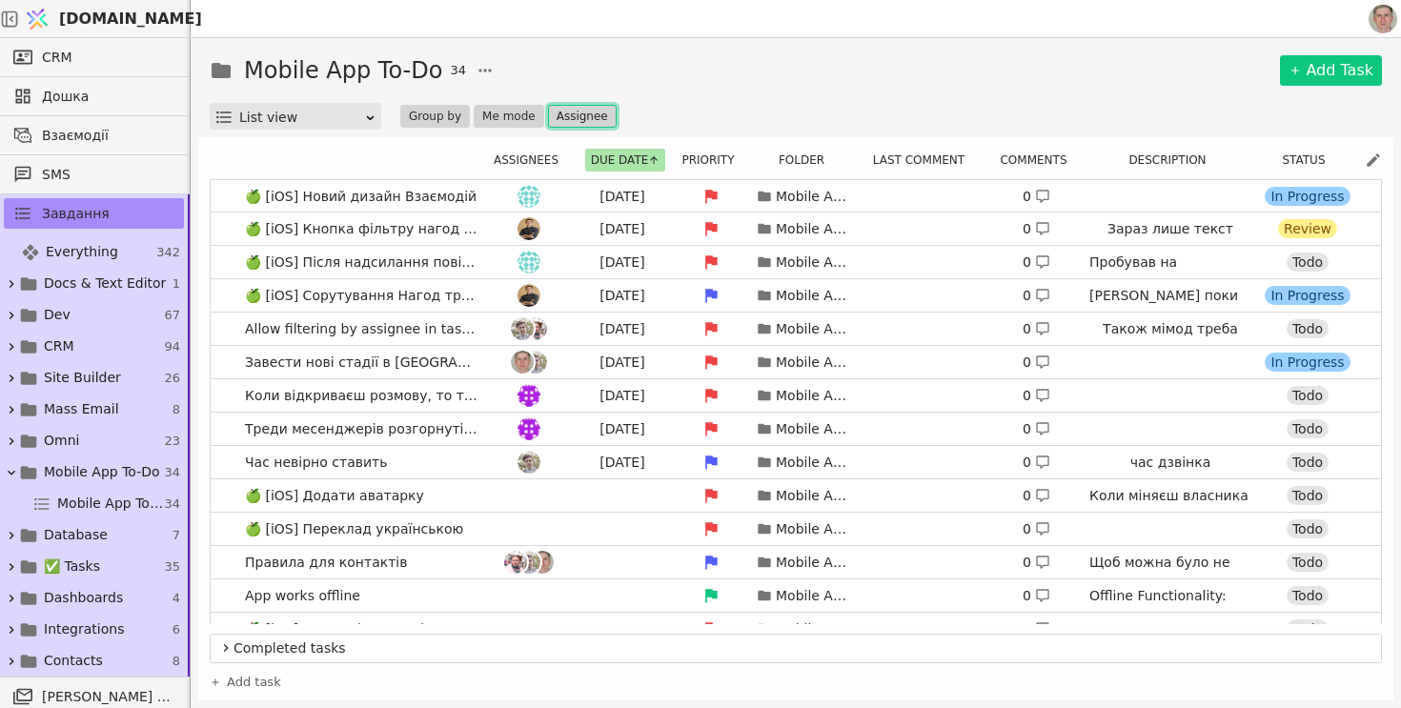
click at [560, 120] on button "Assignee" at bounding box center [582, 116] width 69 height 23
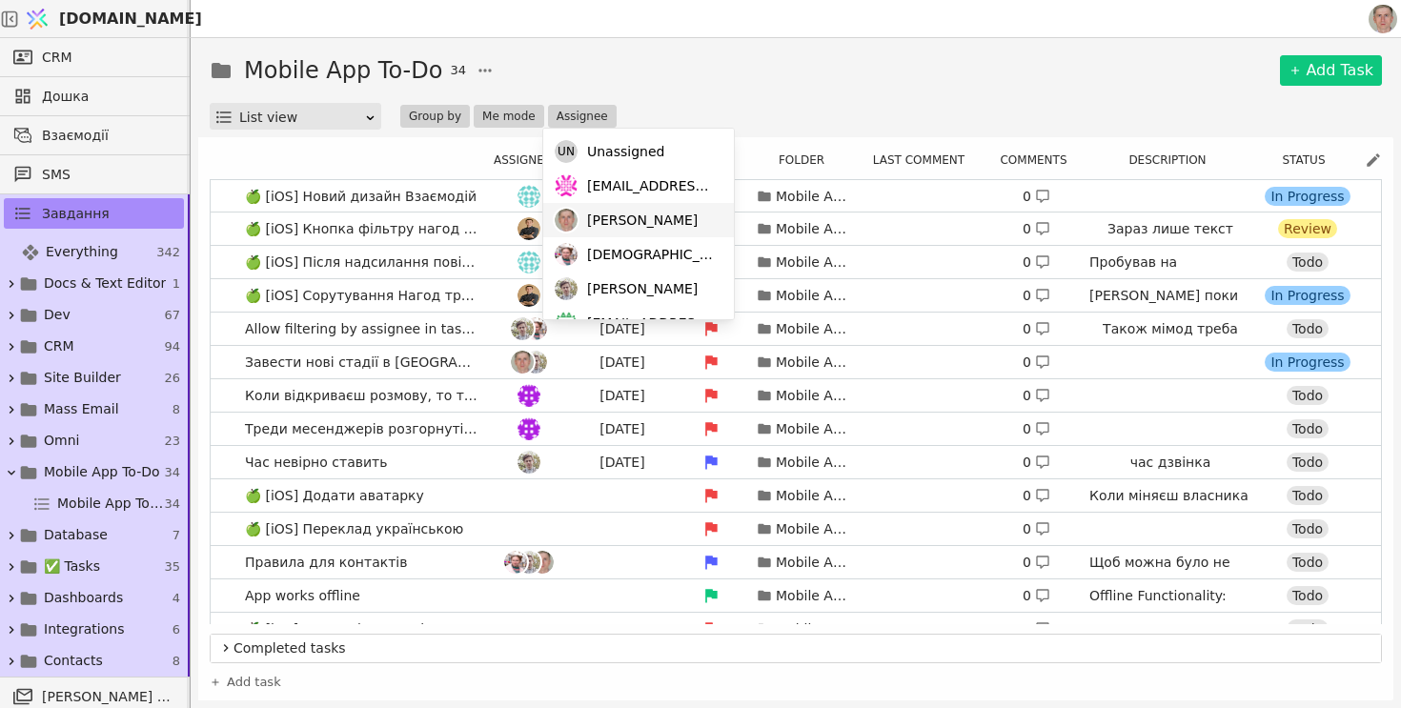
click at [604, 228] on span "Роман" at bounding box center [642, 221] width 111 height 20
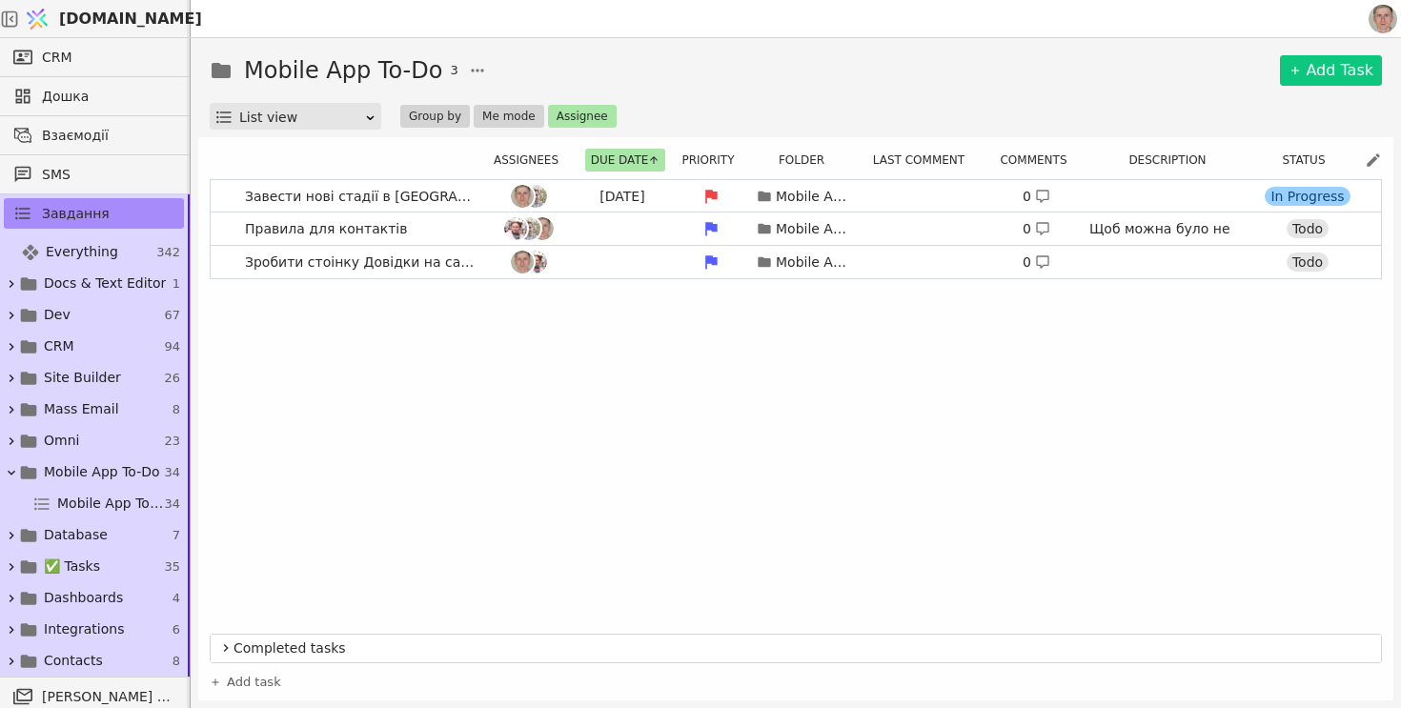
click at [751, 73] on div "Mobile App To-Do 3 Add Task" at bounding box center [796, 70] width 1172 height 34
click at [425, 225] on link "Правила для контактів Mobile App To-Do 0 Щоб можна було не всі дзвінки логувати…" at bounding box center [796, 228] width 1170 height 32
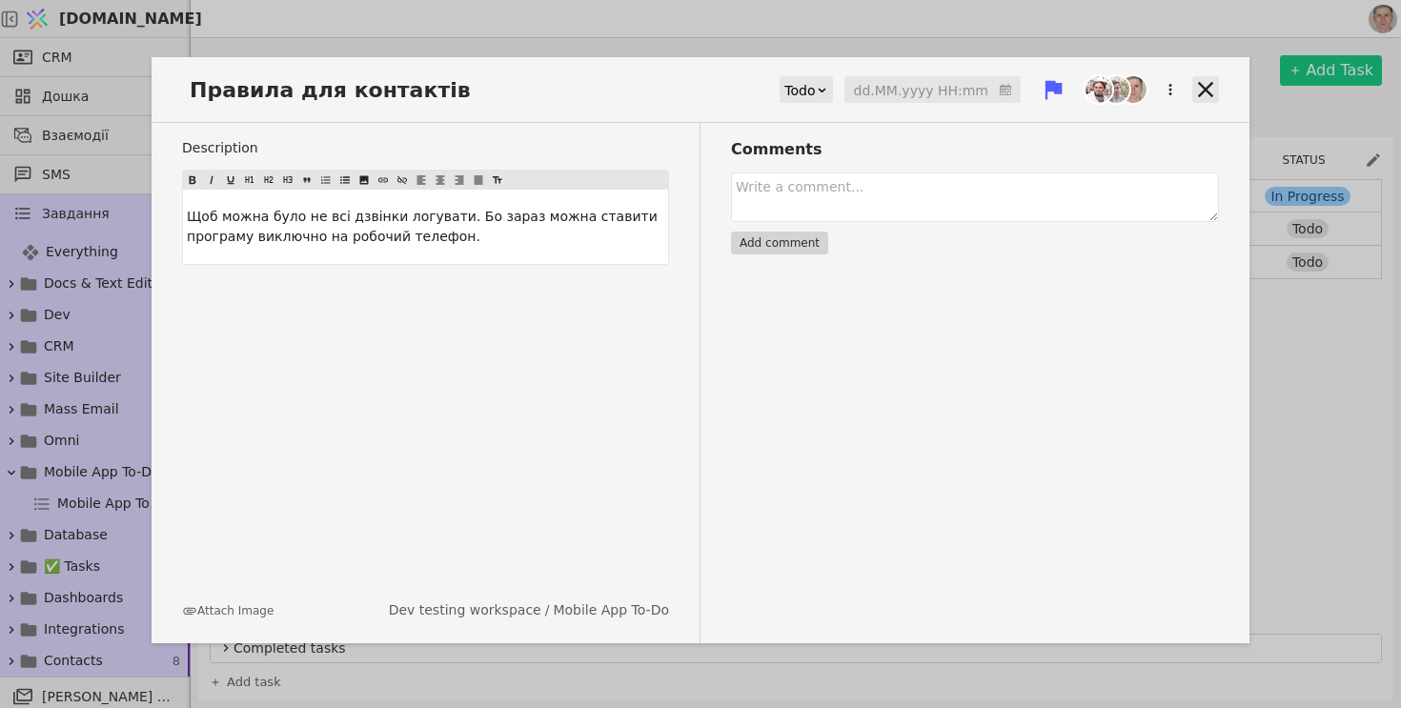
click at [1200, 88] on icon at bounding box center [1205, 89] width 27 height 27
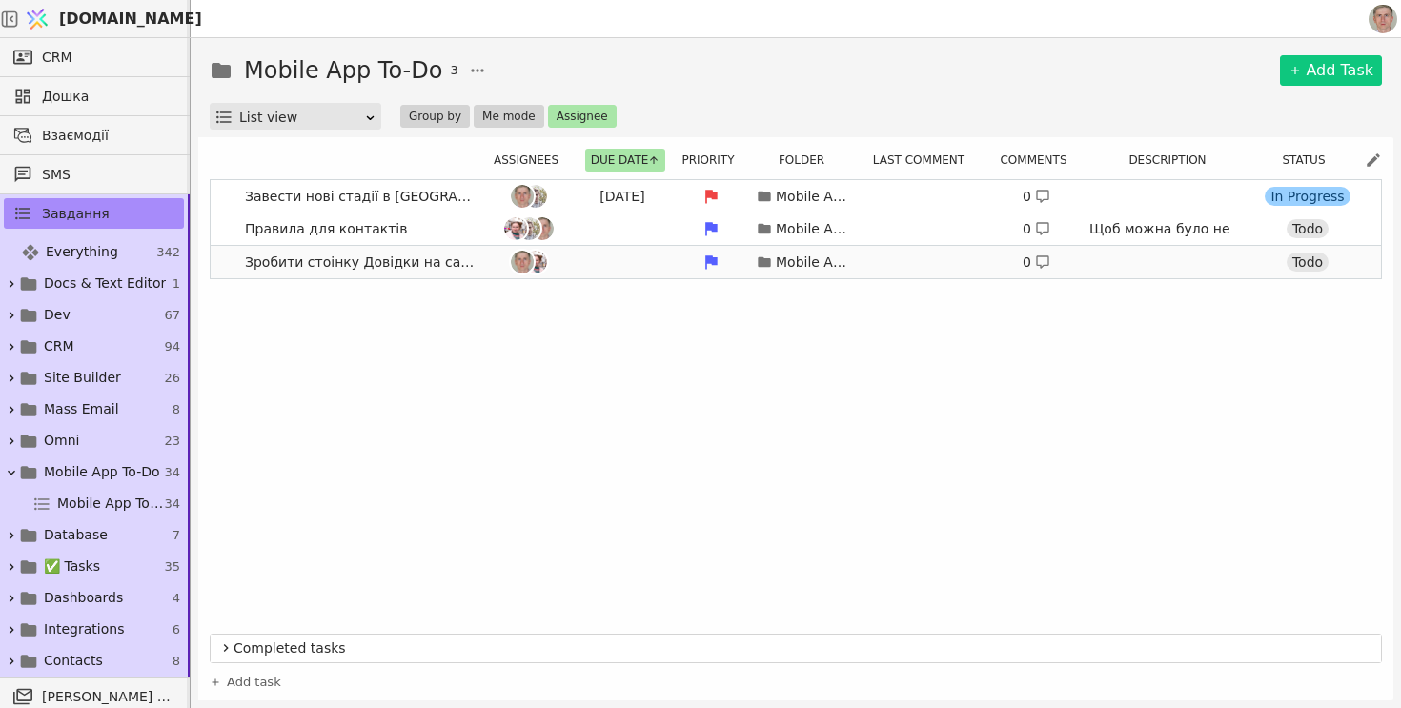
click at [481, 259] on link "Зробити стоінку Довідки на сайті Mobile App To-Do 0 Todo" at bounding box center [796, 262] width 1170 height 32
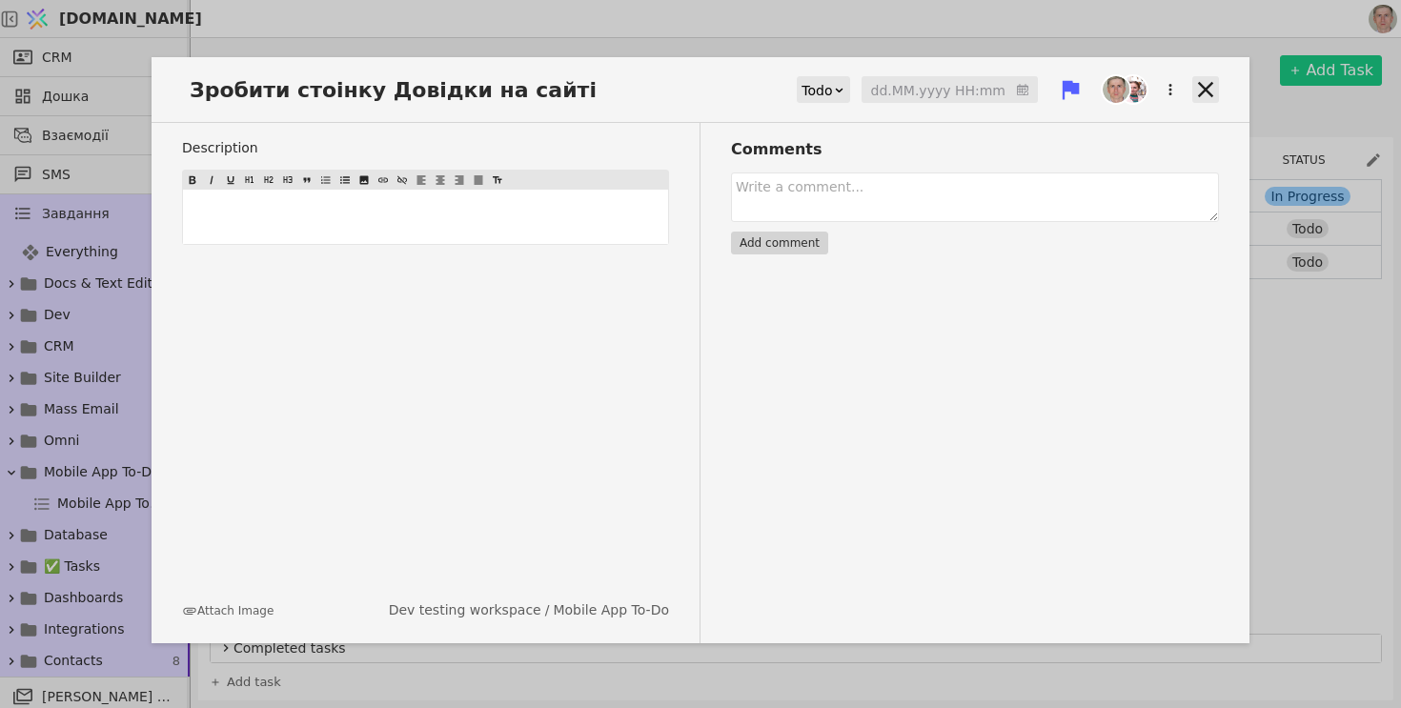
click at [1205, 93] on icon at bounding box center [1205, 89] width 27 height 27
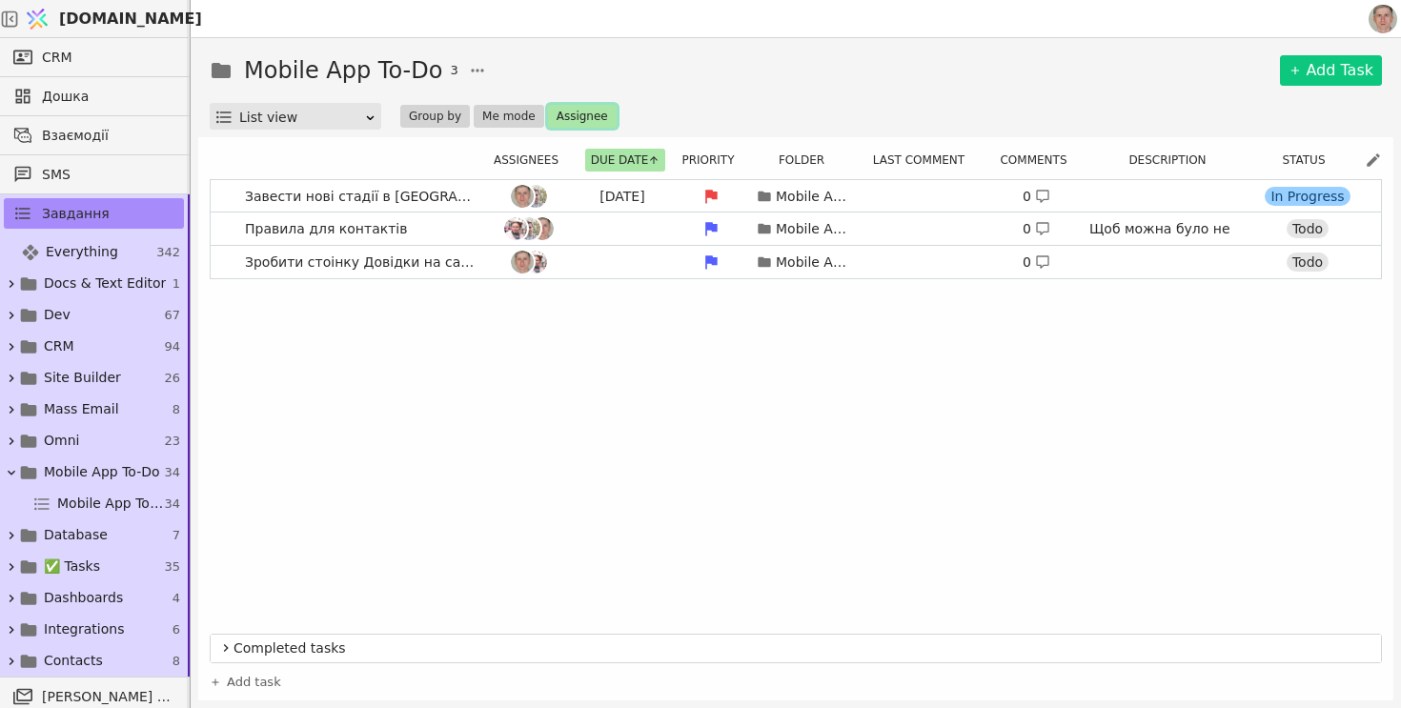
click at [577, 114] on button "Assignee" at bounding box center [582, 116] width 69 height 23
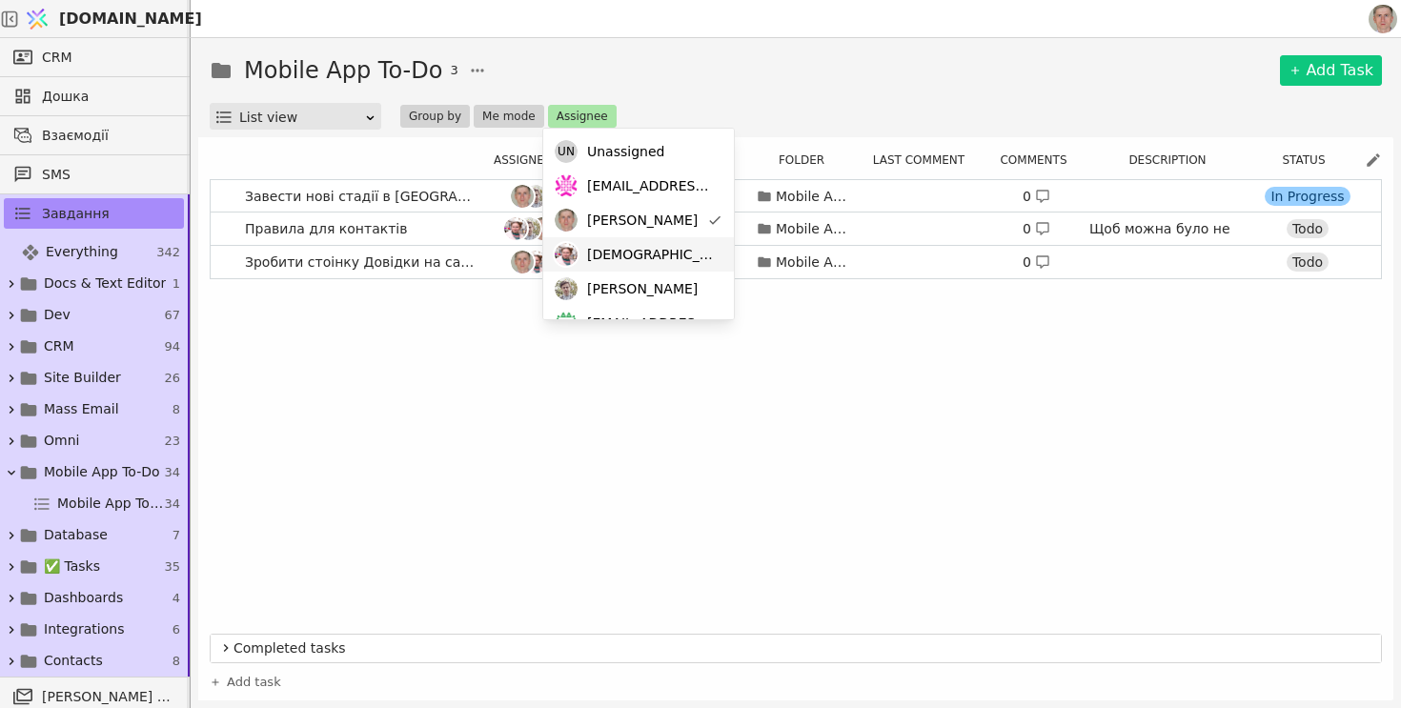
click at [605, 262] on span "[DEMOGRAPHIC_DATA]" at bounding box center [651, 255] width 128 height 20
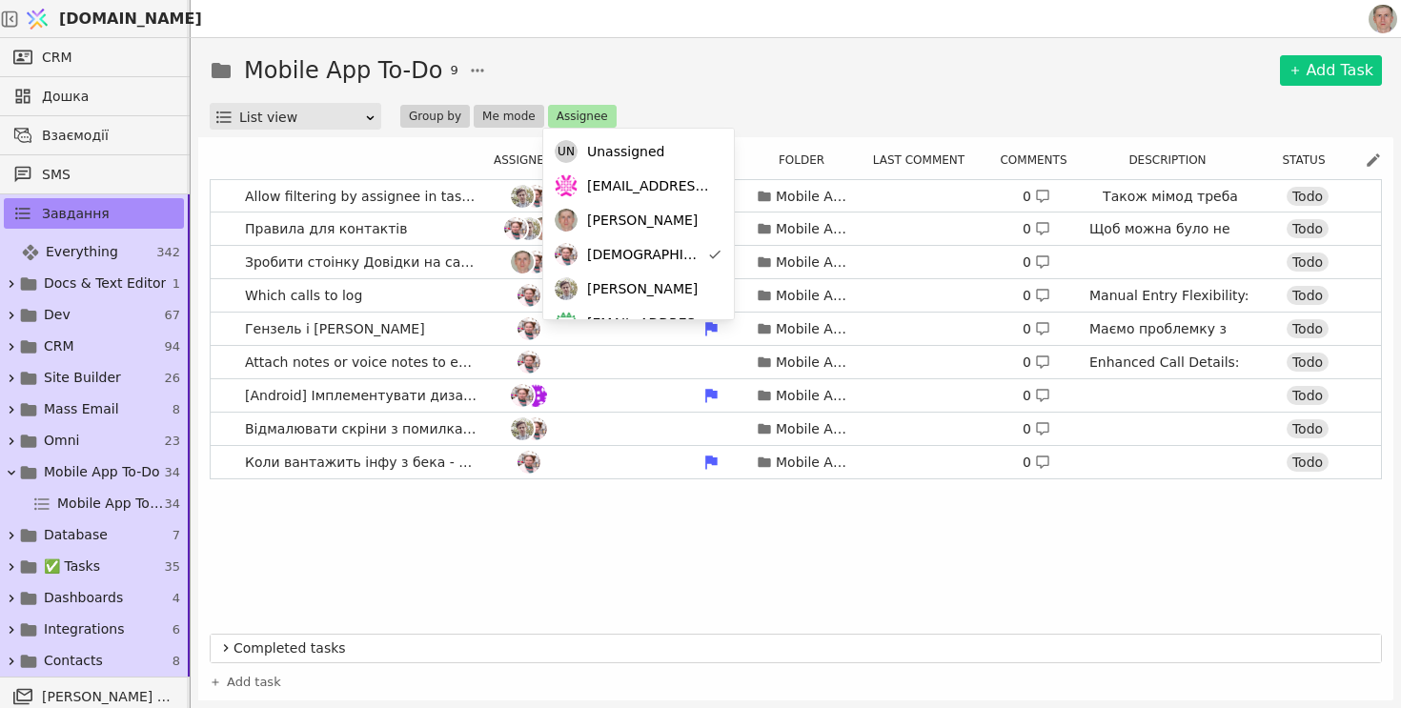
click at [668, 71] on div "Mobile App To-Do 9 Add Task" at bounding box center [796, 70] width 1172 height 34
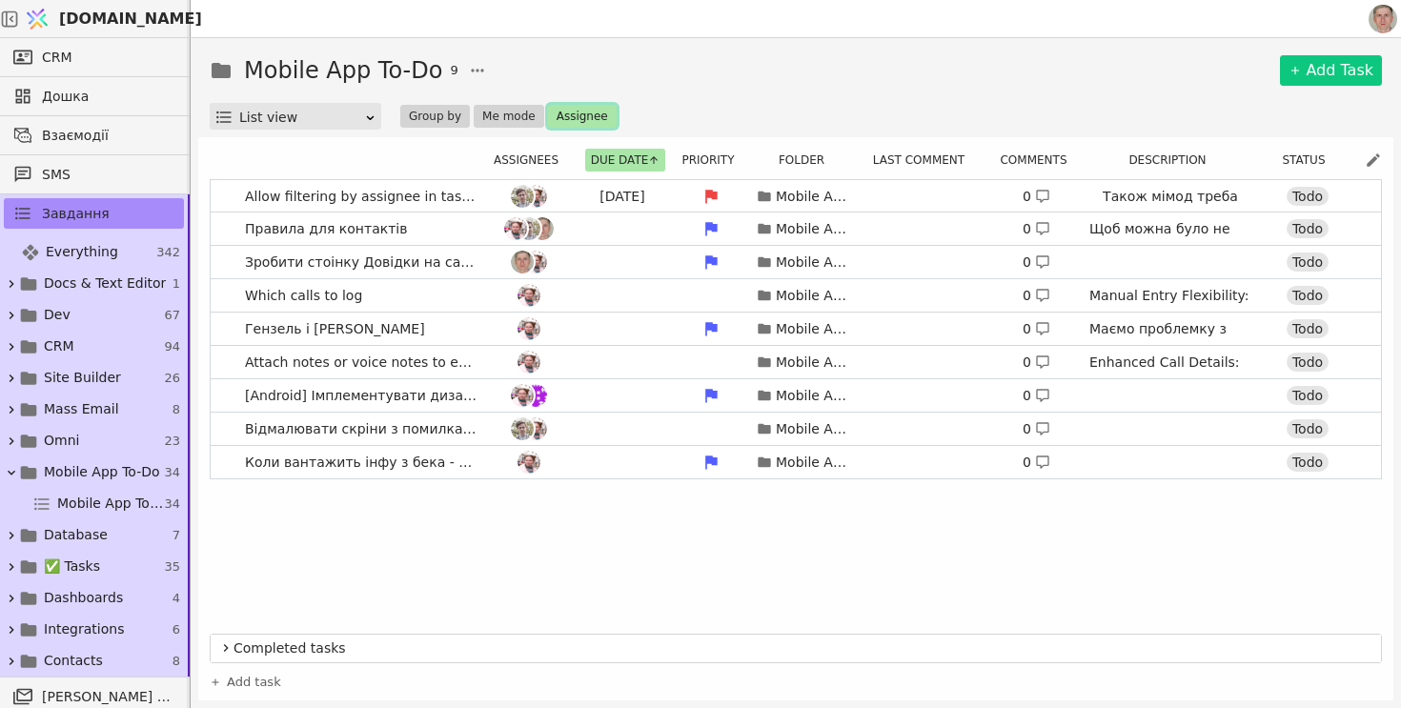
click at [567, 122] on button "Assignee" at bounding box center [582, 116] width 69 height 23
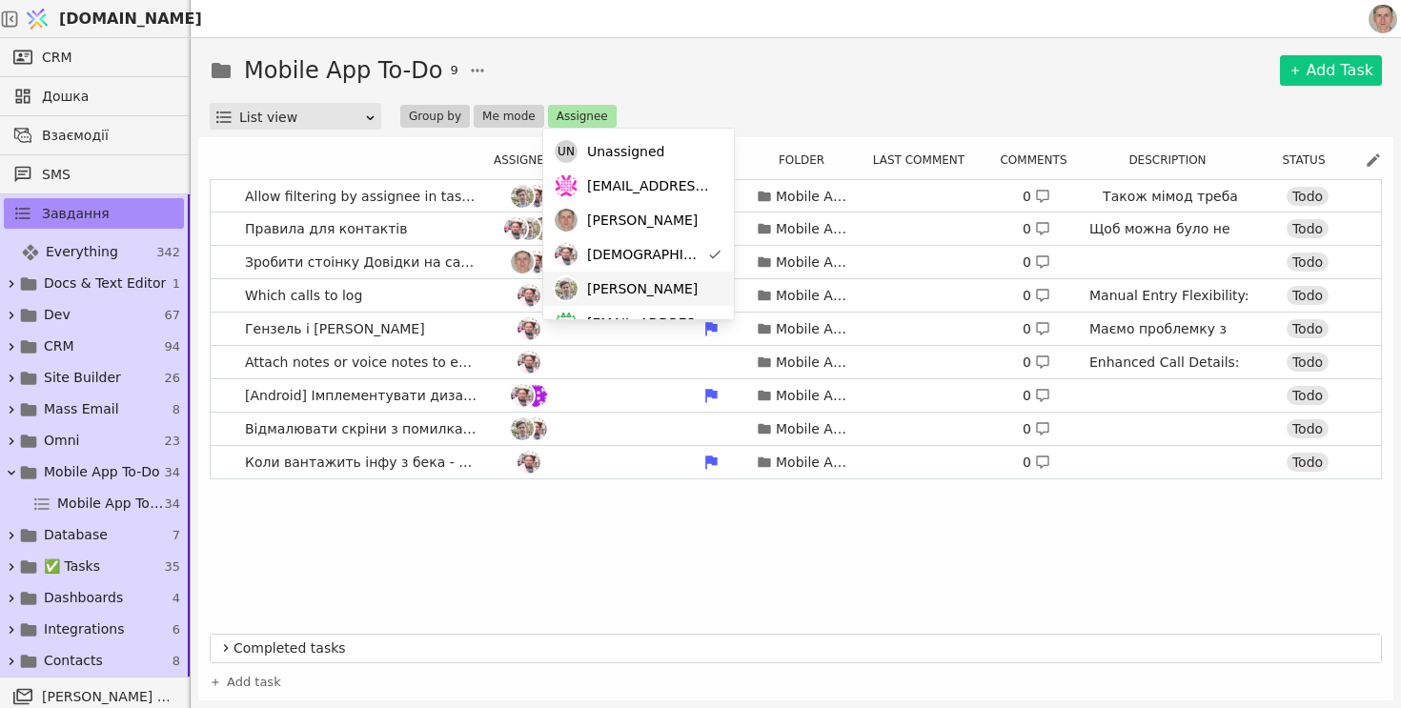
click at [628, 280] on div "[PERSON_NAME]" at bounding box center [638, 289] width 191 height 34
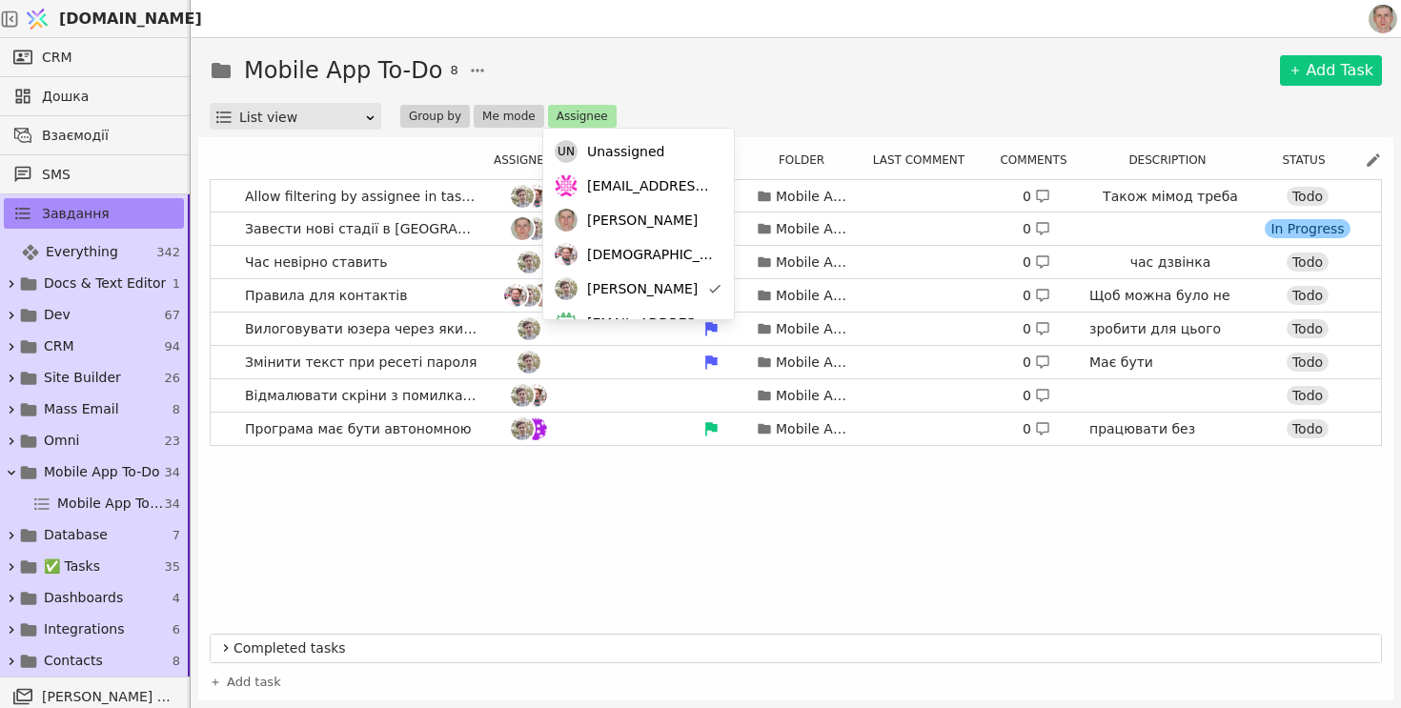
click at [705, 76] on div "Mobile App To-Do 8 Add Task" at bounding box center [796, 70] width 1172 height 34
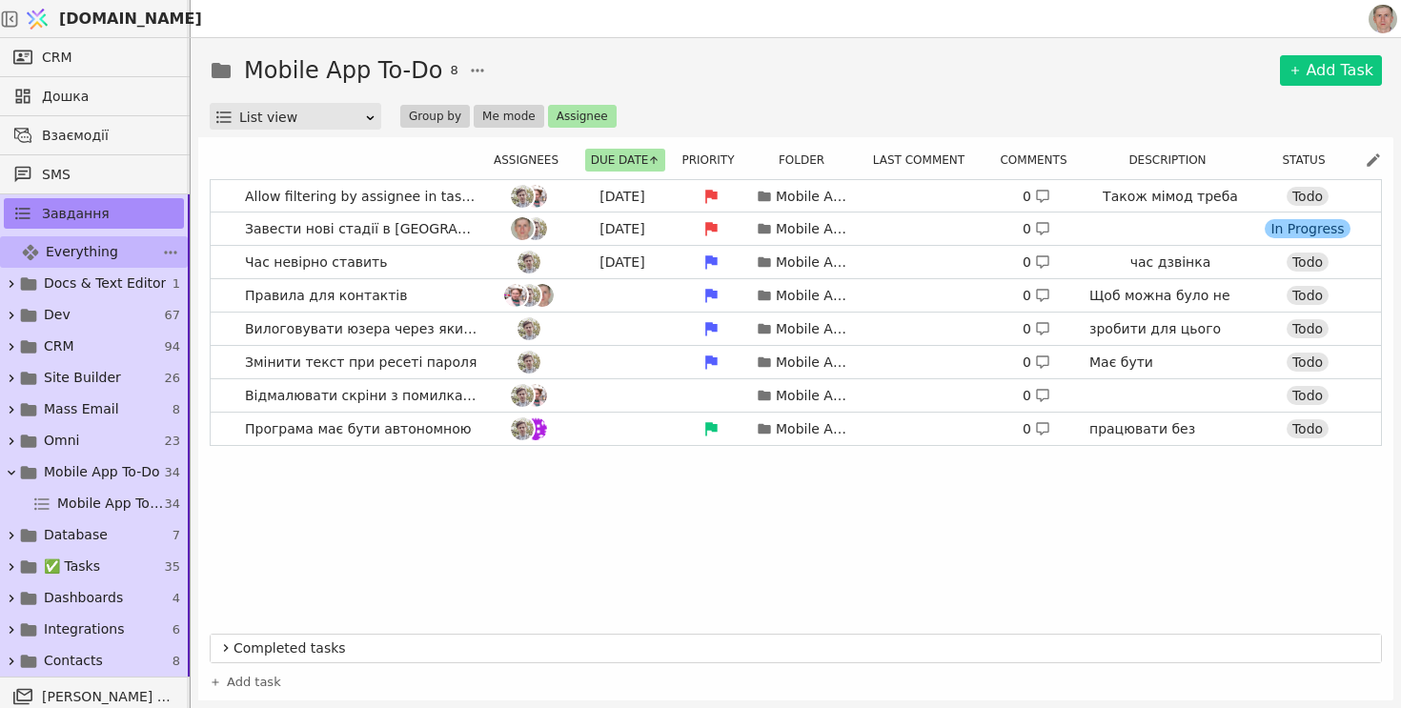
click at [92, 260] on span "Everything" at bounding box center [82, 252] width 72 height 20
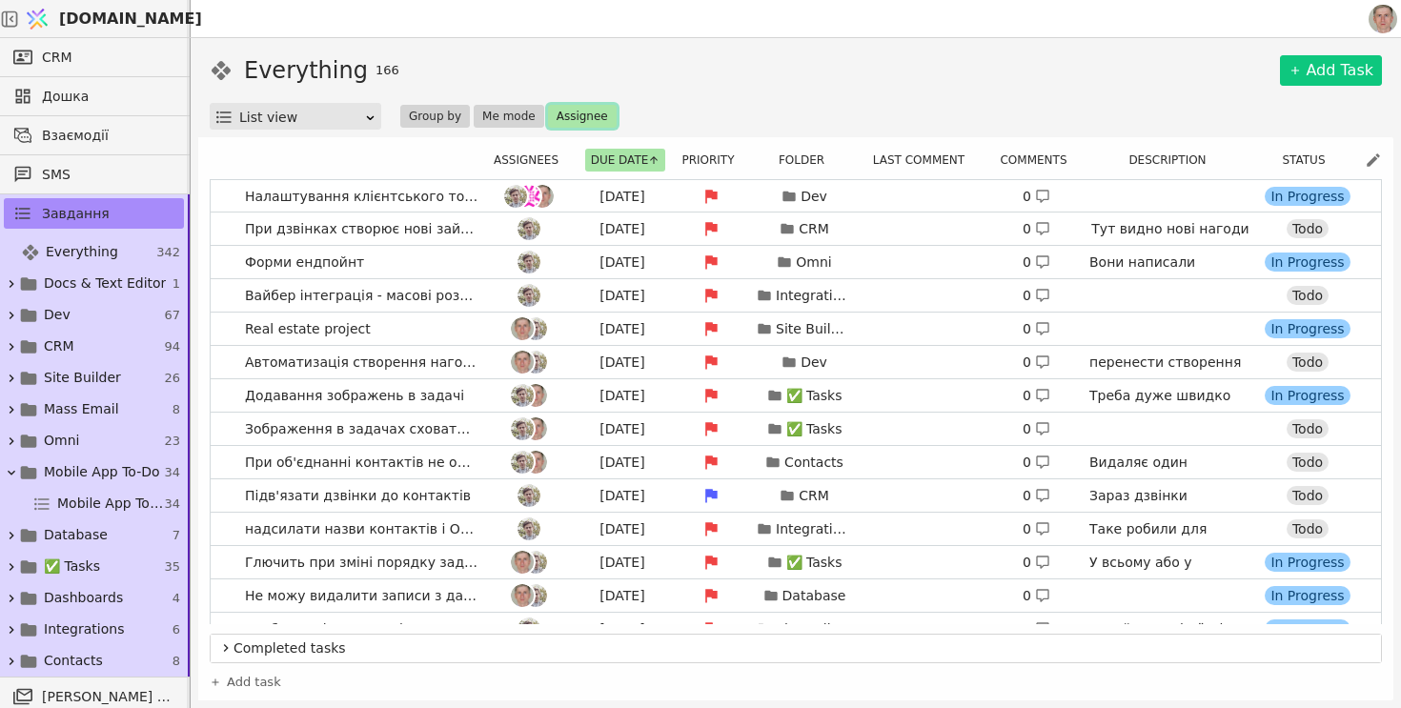
click at [574, 115] on button "Assignee" at bounding box center [582, 116] width 69 height 23
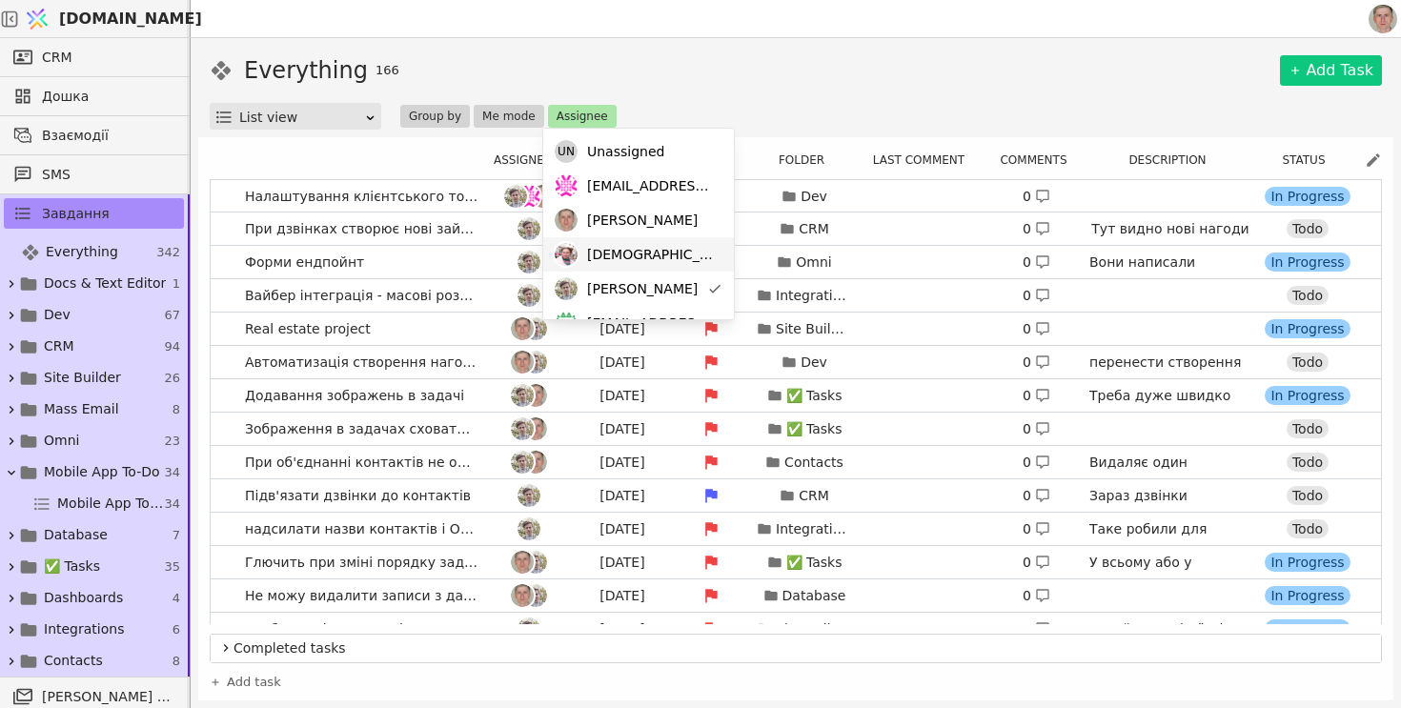
click at [669, 258] on div "[DEMOGRAPHIC_DATA]" at bounding box center [638, 254] width 191 height 34
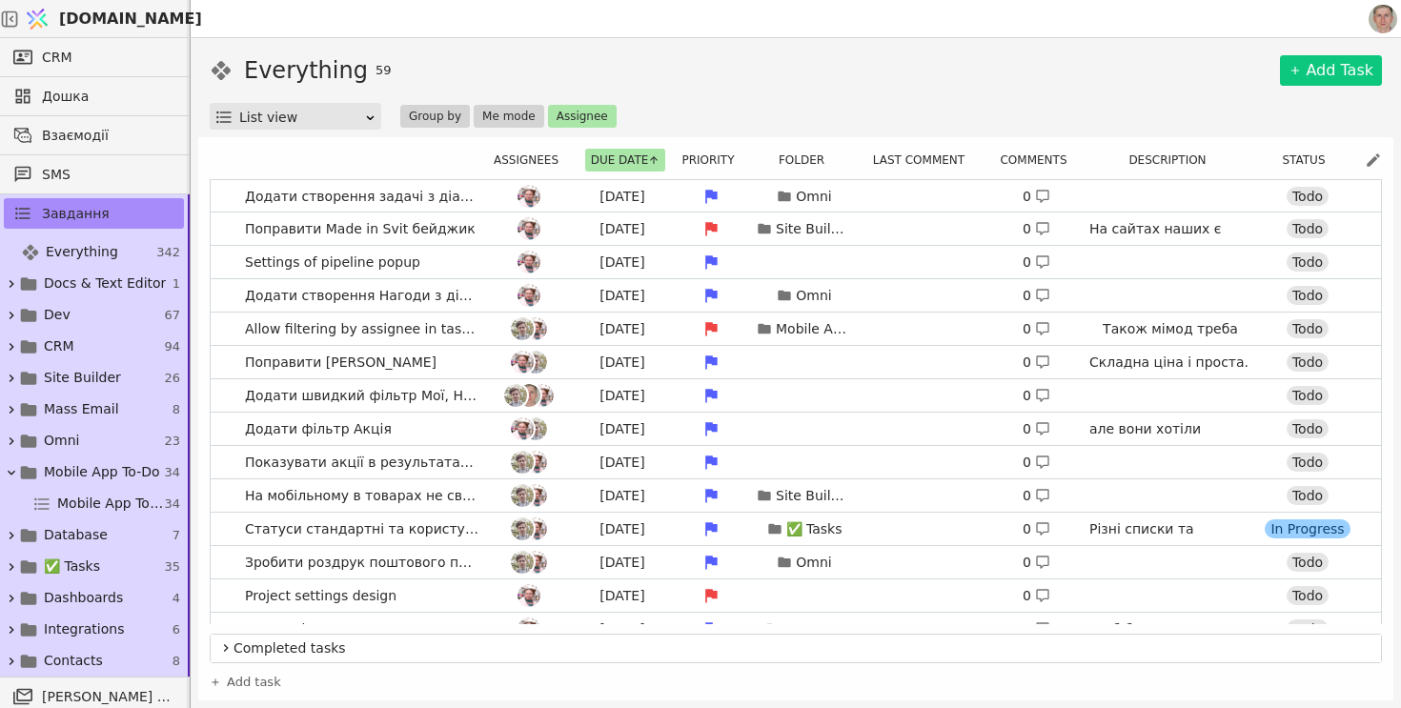
click at [814, 82] on div "Everything 59 Add Task" at bounding box center [796, 70] width 1172 height 34
click at [237, 202] on span "Додати створення задачі з діалогу в Омні" at bounding box center [361, 197] width 249 height 28
click at [228, 200] on link "Додати створення задачі з діалогу в Омні Aug 6 Omni 0 Todo" at bounding box center [796, 196] width 1170 height 32
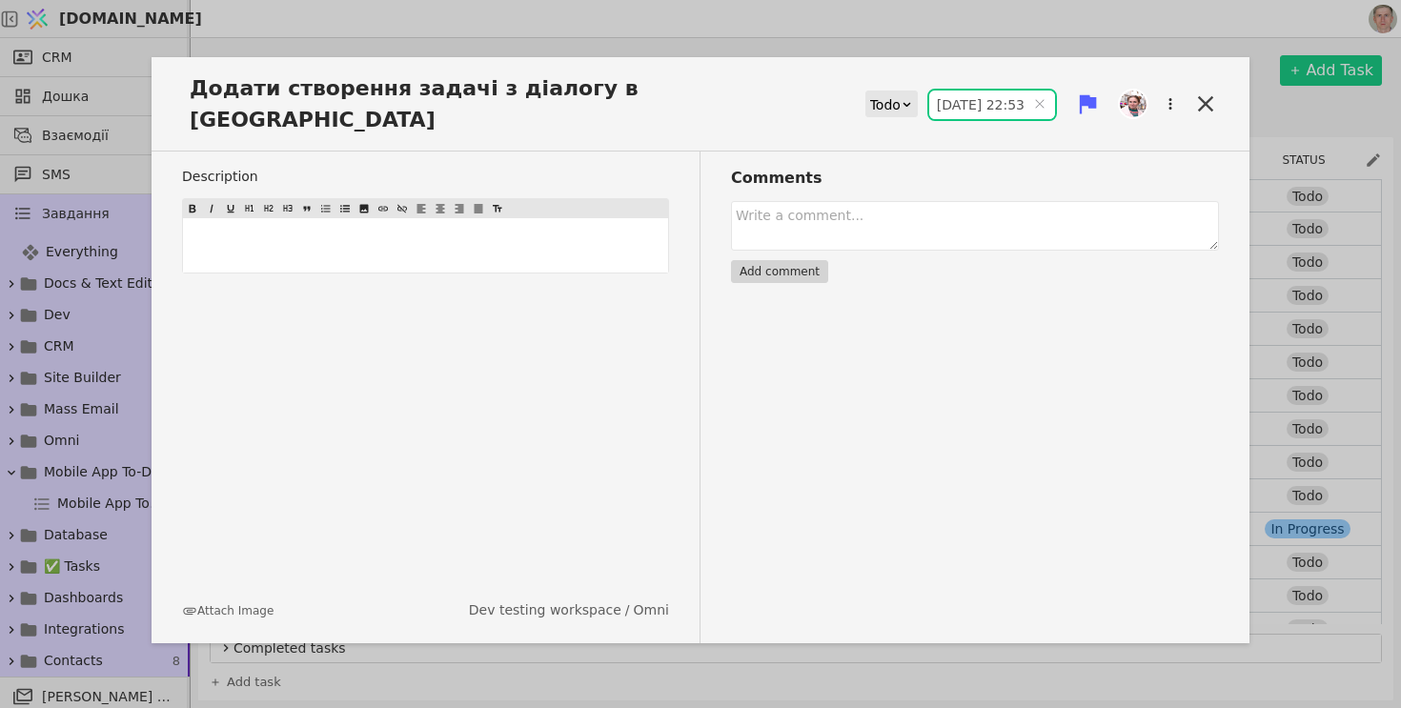
click at [993, 91] on input "06.08.2025 22:53" at bounding box center [992, 105] width 126 height 29
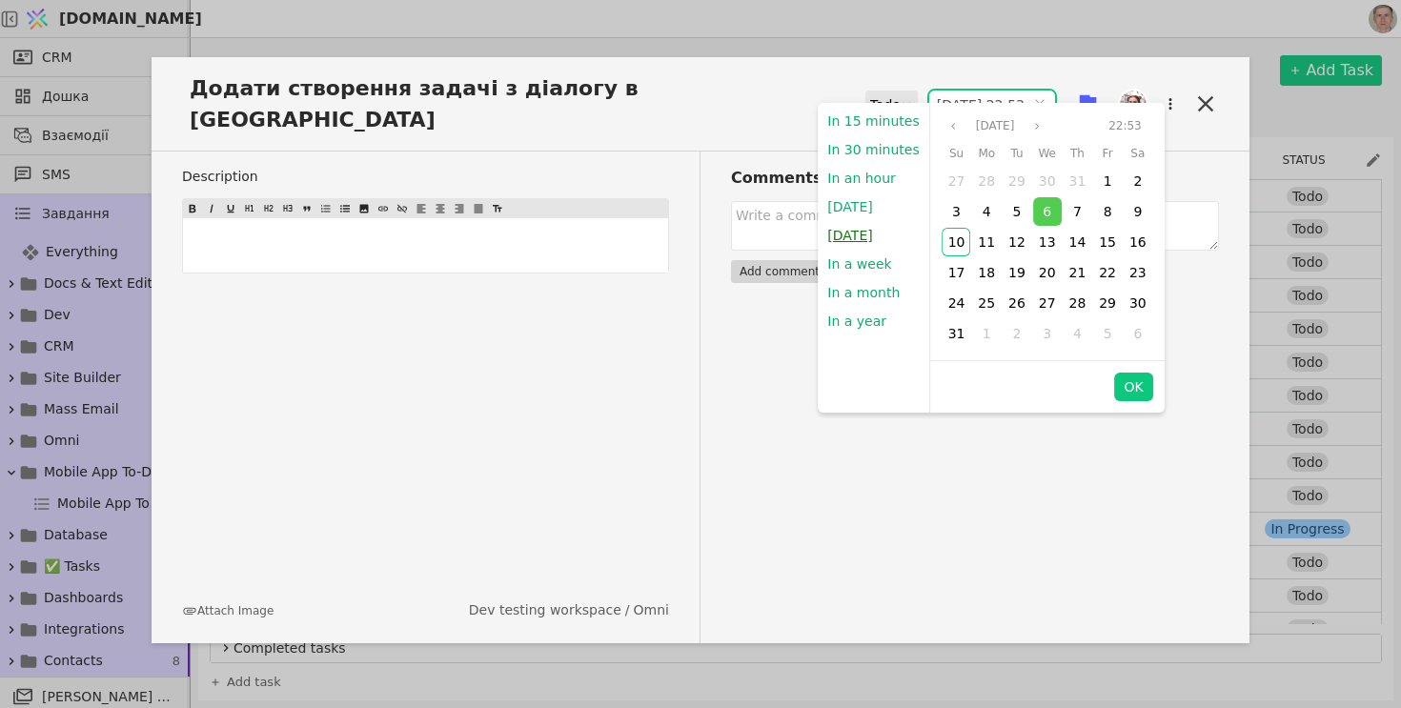
click at [866, 233] on button "[DATE]" at bounding box center [849, 235] width 64 height 29
type input "11.08.2025 09:00"
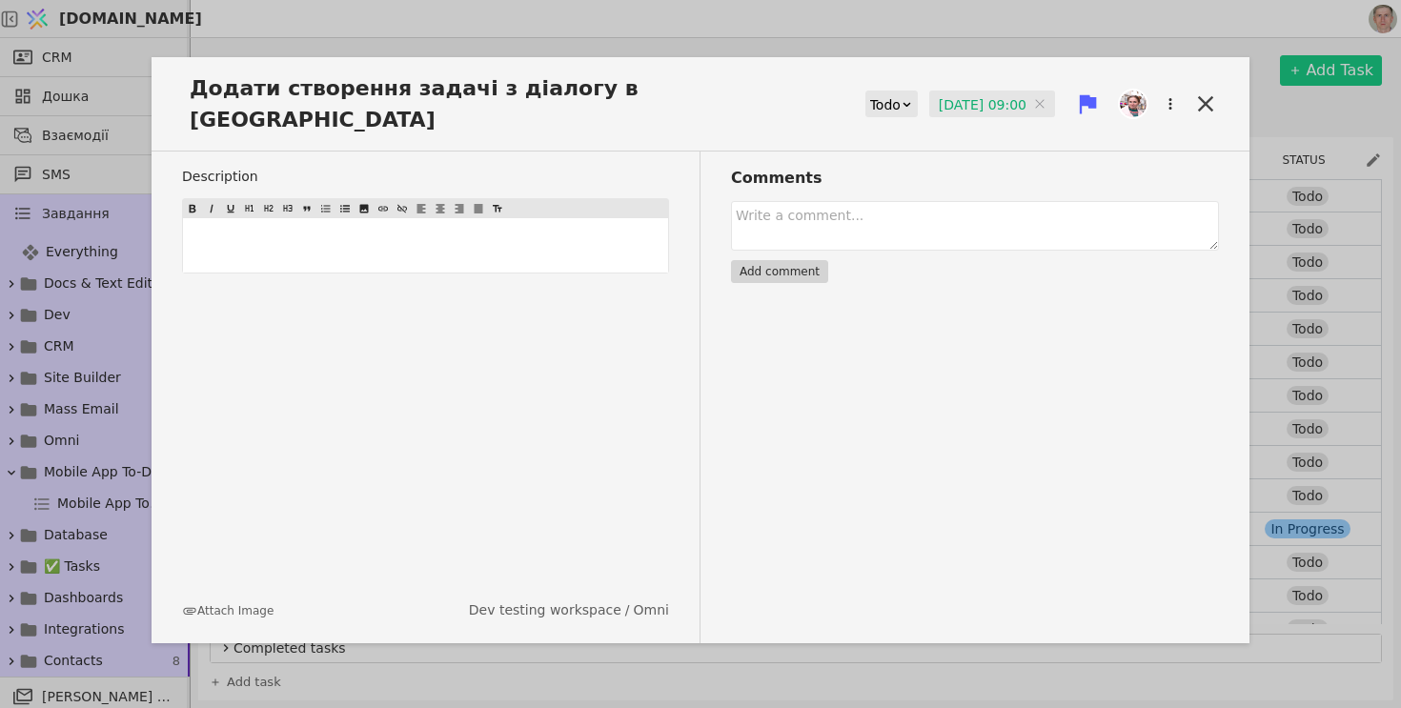
click at [1086, 95] on icon at bounding box center [1087, 104] width 17 height 19
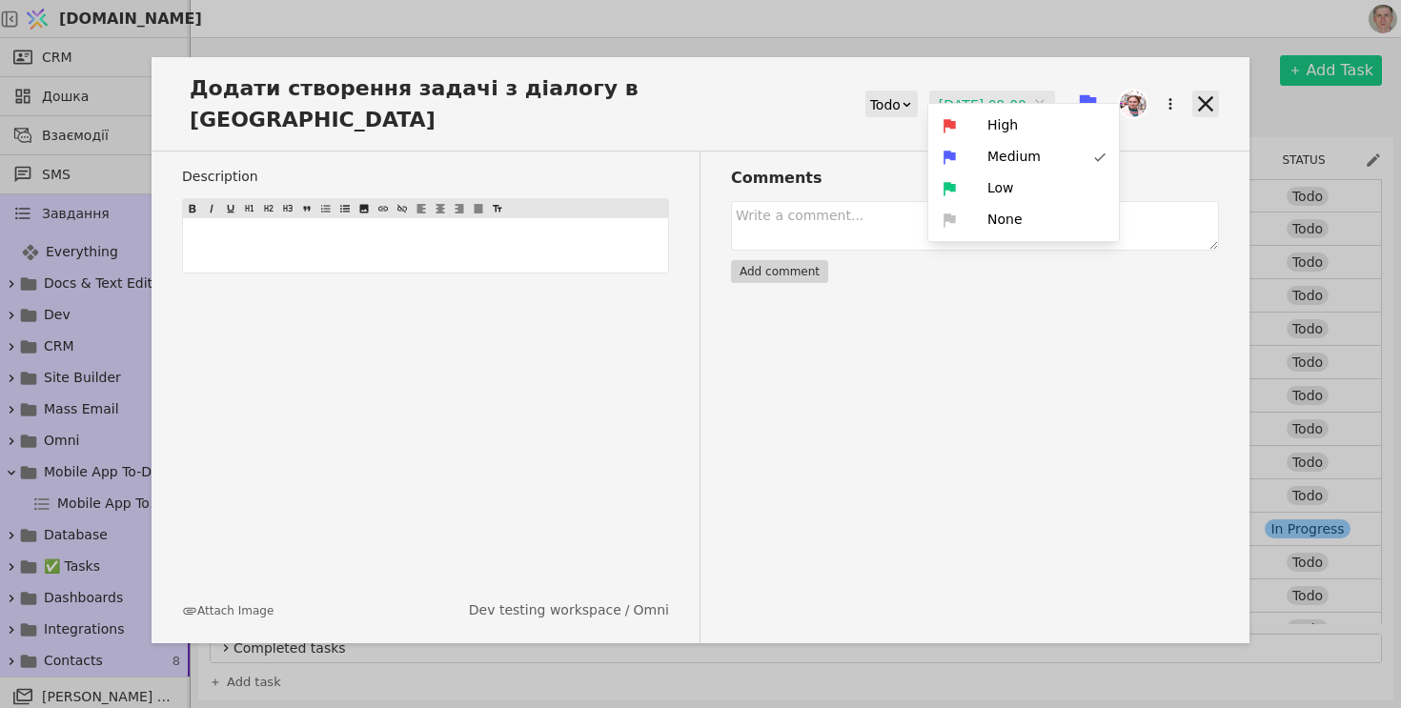
click at [1201, 96] on icon at bounding box center [1205, 103] width 15 height 15
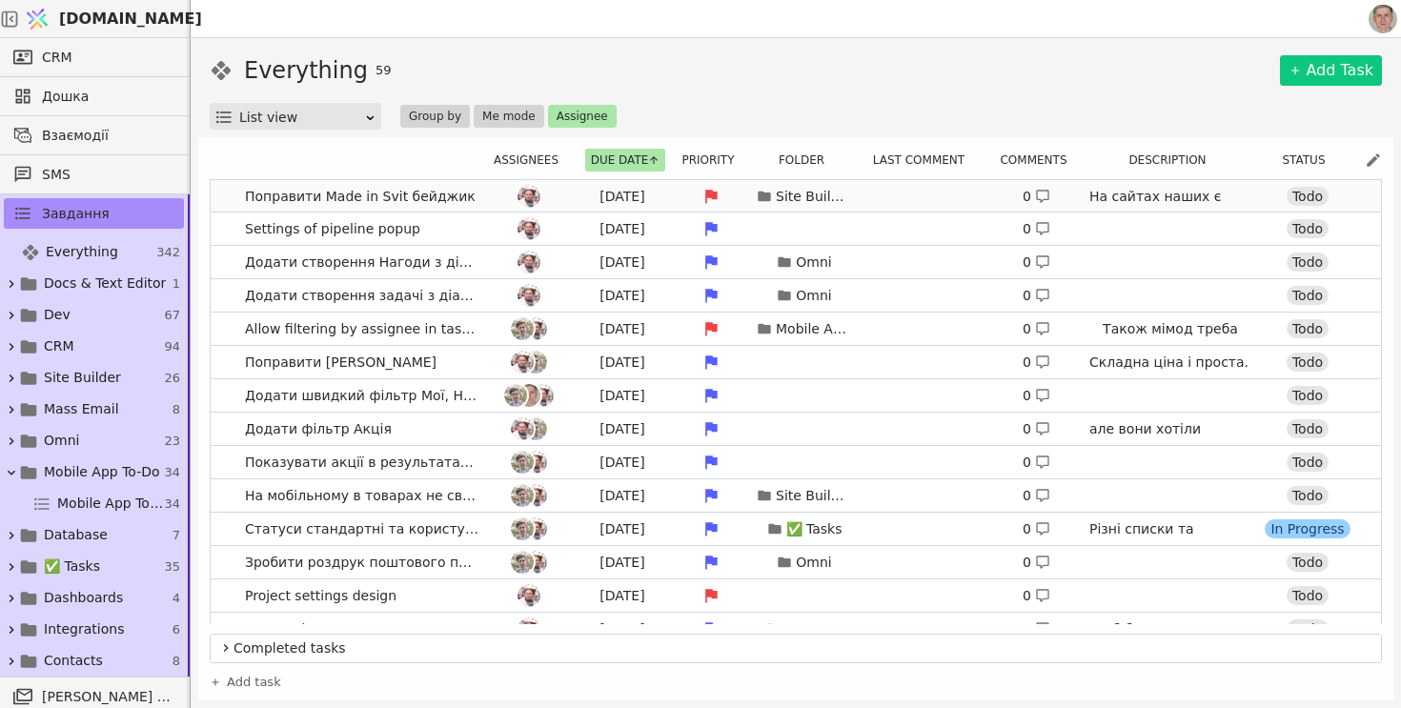
click at [227, 199] on link "Поправити Made in Svit бейджик Aug 7 Site Builder 0 На сайтах наших є бейдж. За…" at bounding box center [796, 196] width 1170 height 32
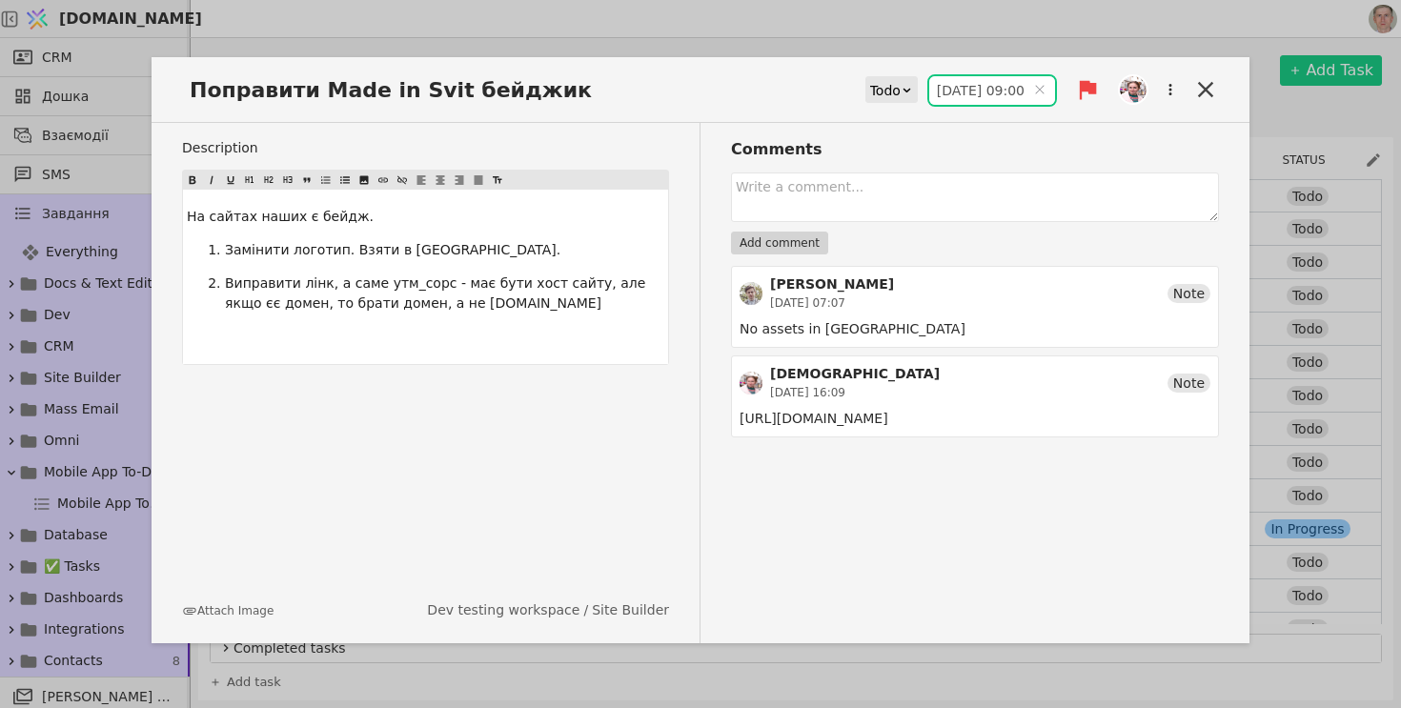
click at [968, 89] on input "07.08.2025 09:00" at bounding box center [992, 90] width 126 height 29
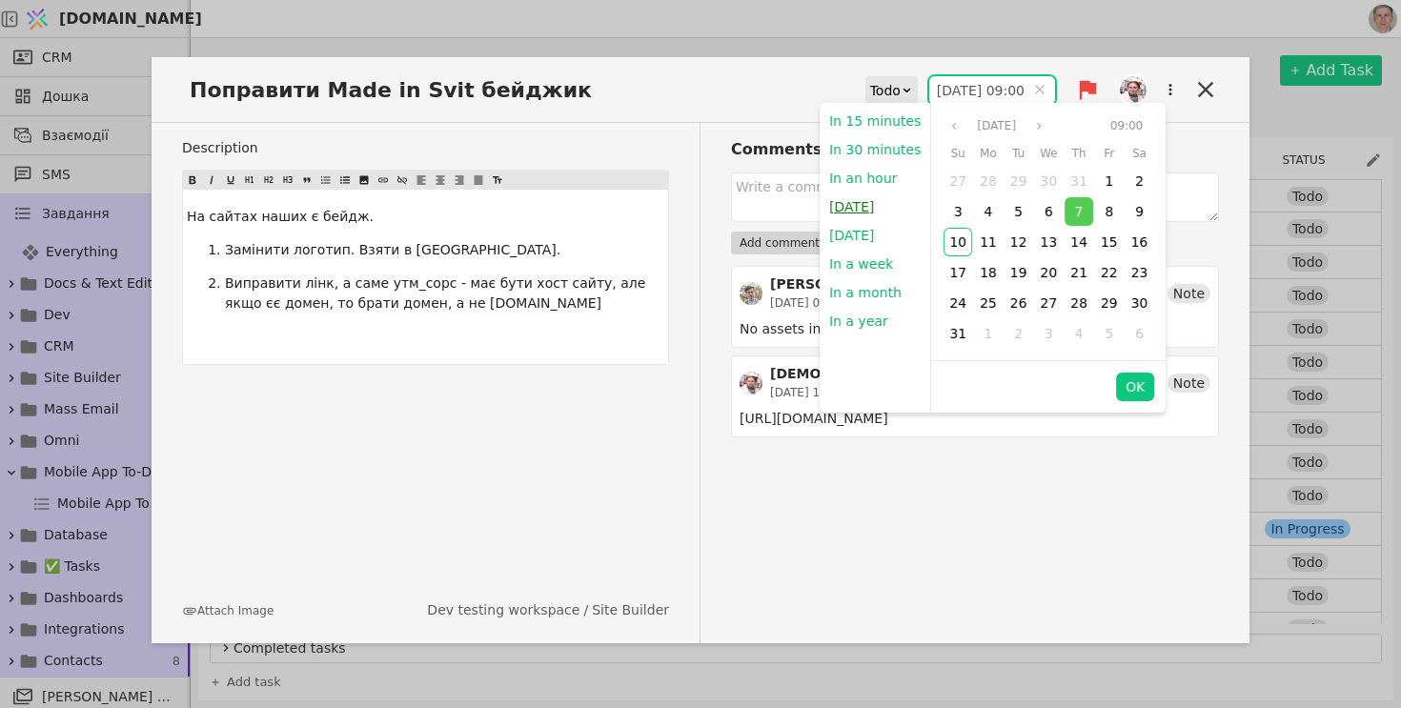
click at [866, 203] on button "[DATE]" at bounding box center [851, 206] width 64 height 29
type input "10.08.2025 12:26"
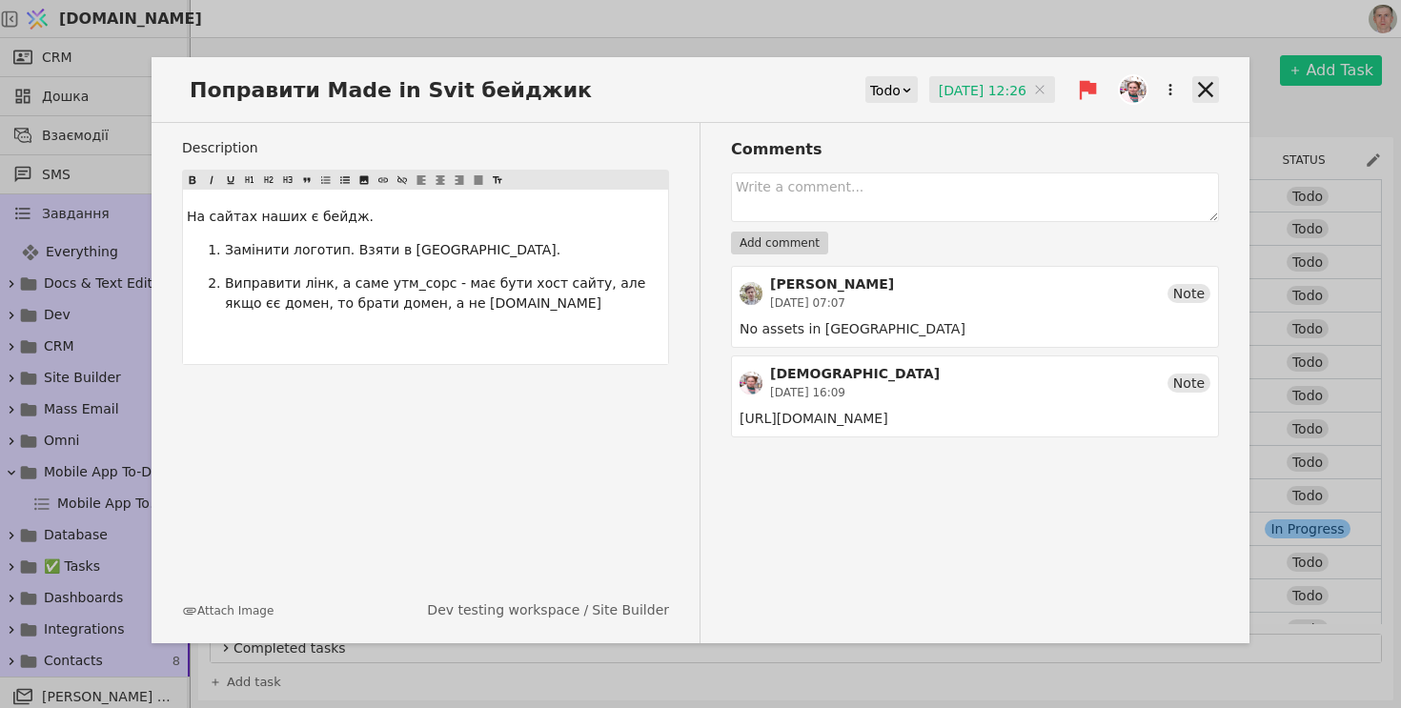
click at [1199, 84] on icon at bounding box center [1205, 89] width 15 height 15
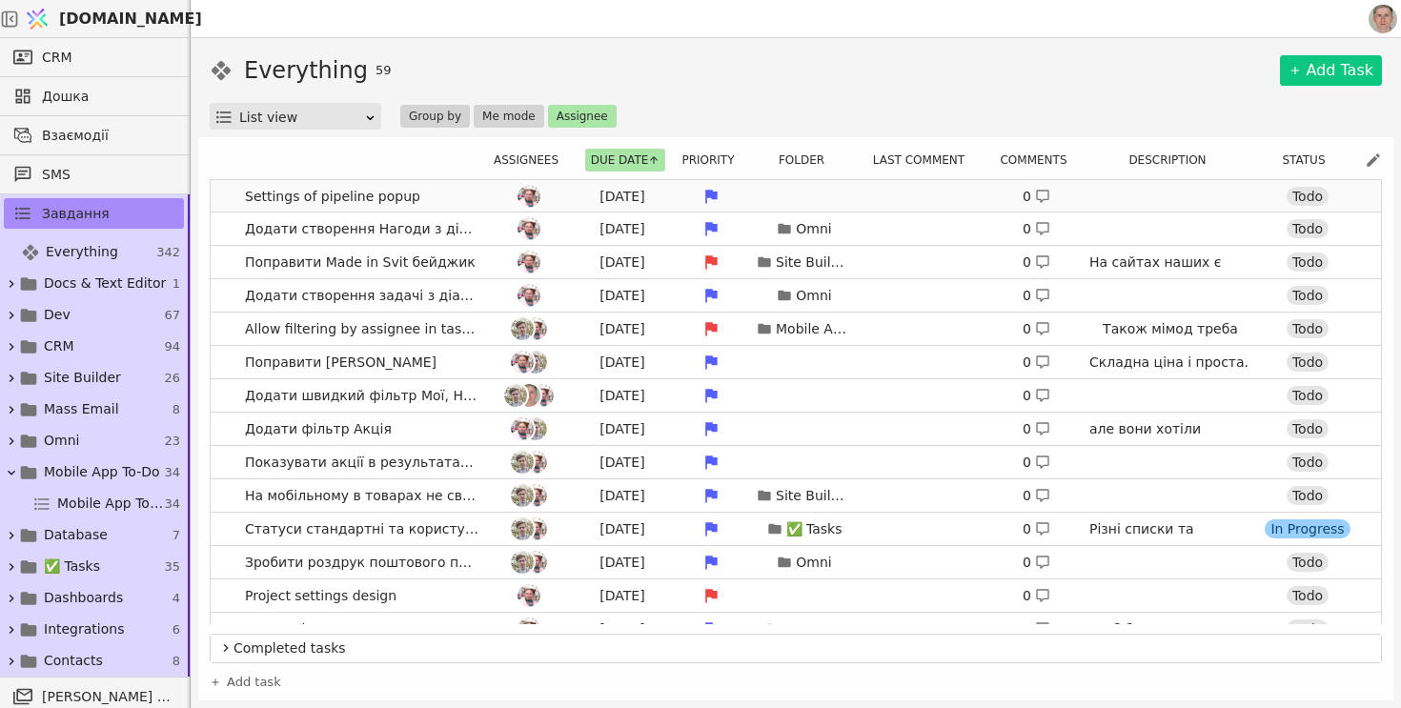
click at [220, 209] on link "Settings of pipeline popup Aug 7 0 Todo" at bounding box center [796, 196] width 1170 height 32
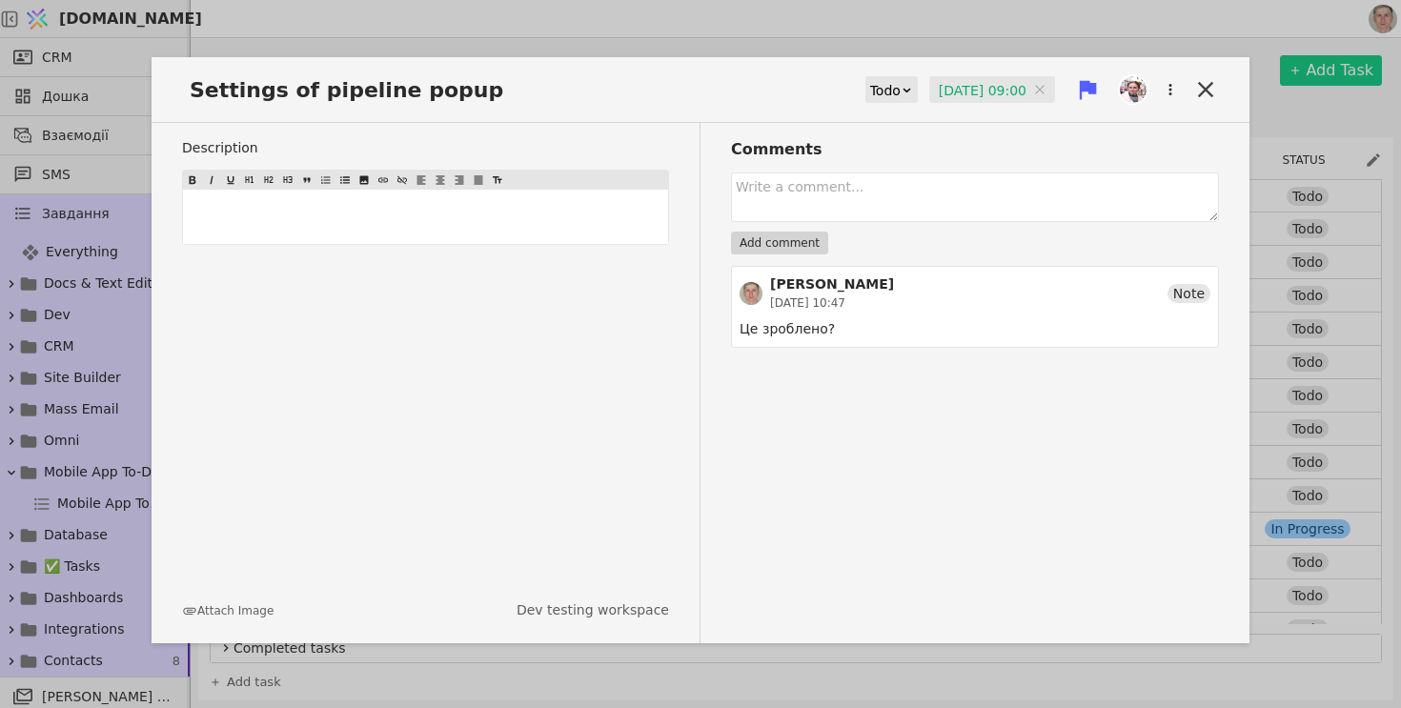
click at [947, 99] on input "07.08.2025 09:00" at bounding box center [992, 90] width 126 height 29
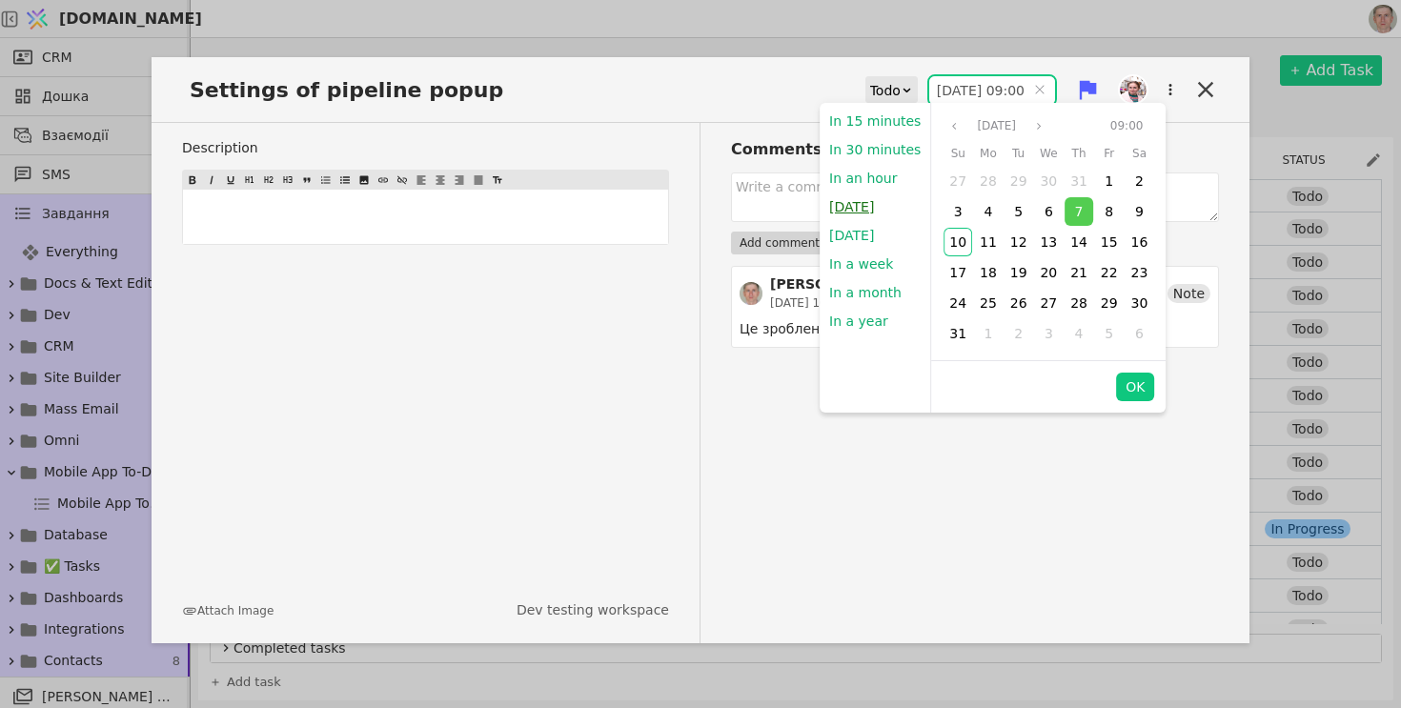
click at [859, 212] on button "[DATE]" at bounding box center [851, 206] width 64 height 29
type input "10.08.2025 12:26"
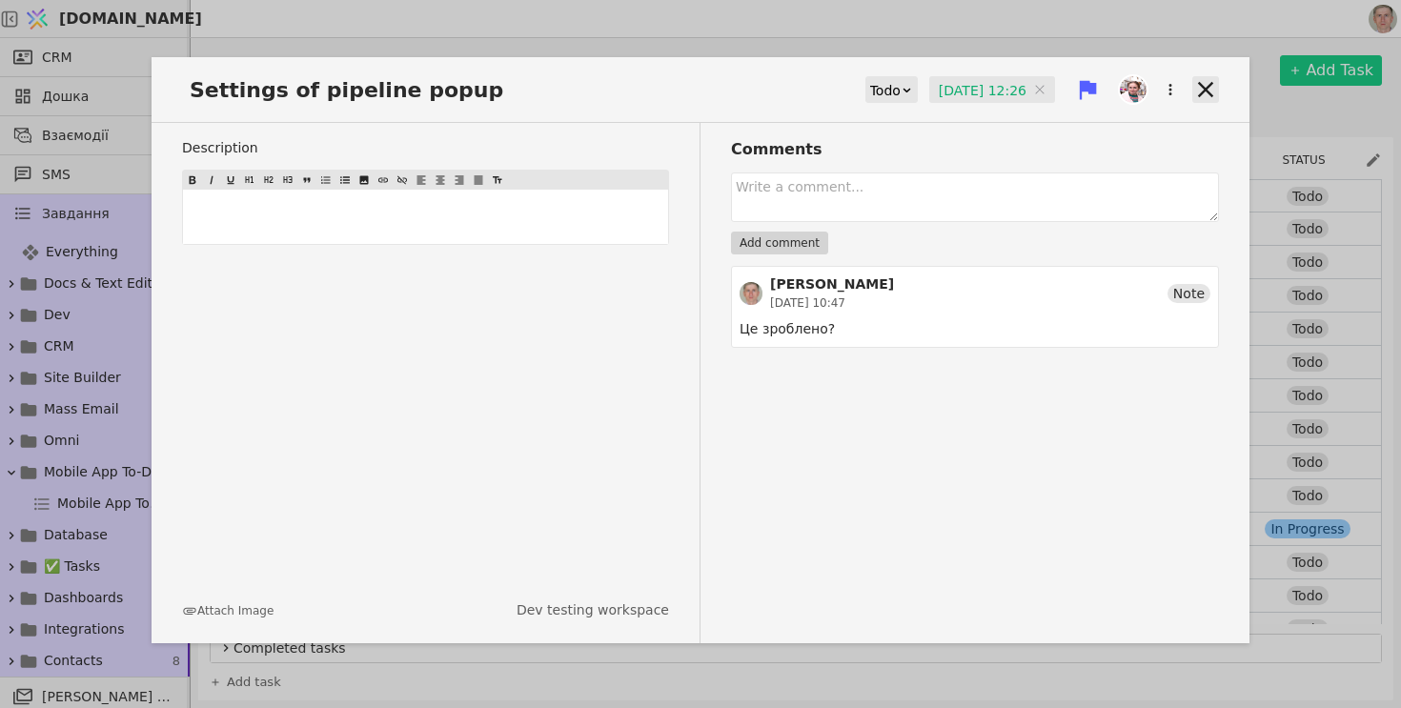
click at [1200, 80] on icon at bounding box center [1205, 89] width 27 height 27
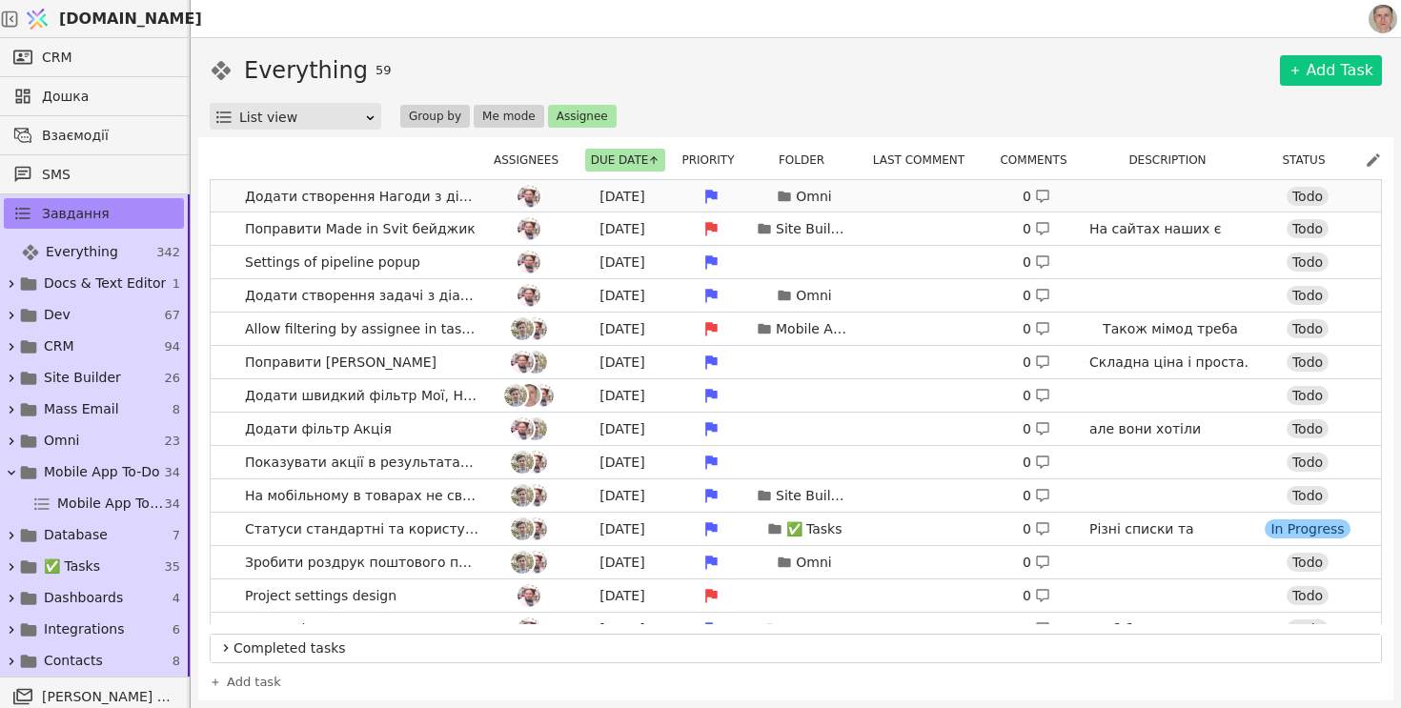
click at [213, 198] on link "Додати створення Нагоди з діалогу в Омні Aug 7 Omni 0 Todo" at bounding box center [796, 196] width 1170 height 32
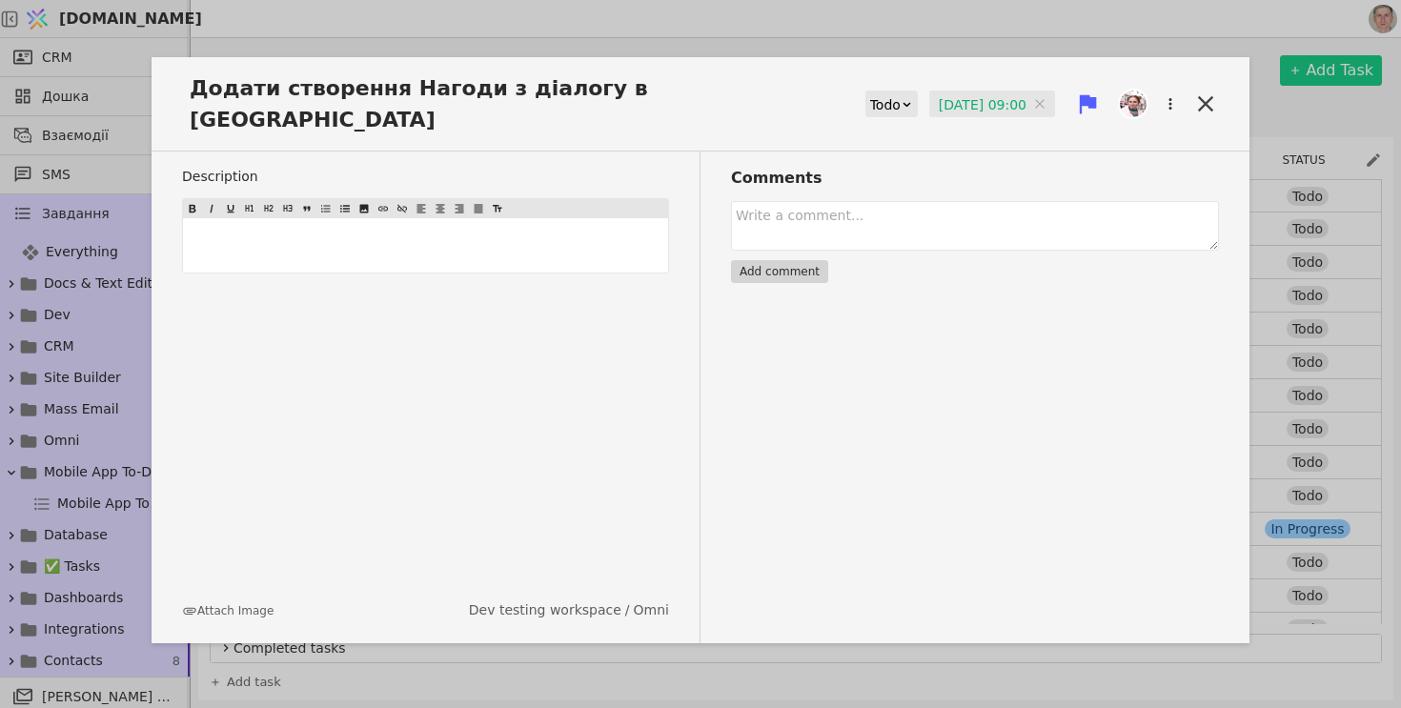
click at [978, 91] on input "07.08.2025 09:00" at bounding box center [992, 105] width 126 height 29
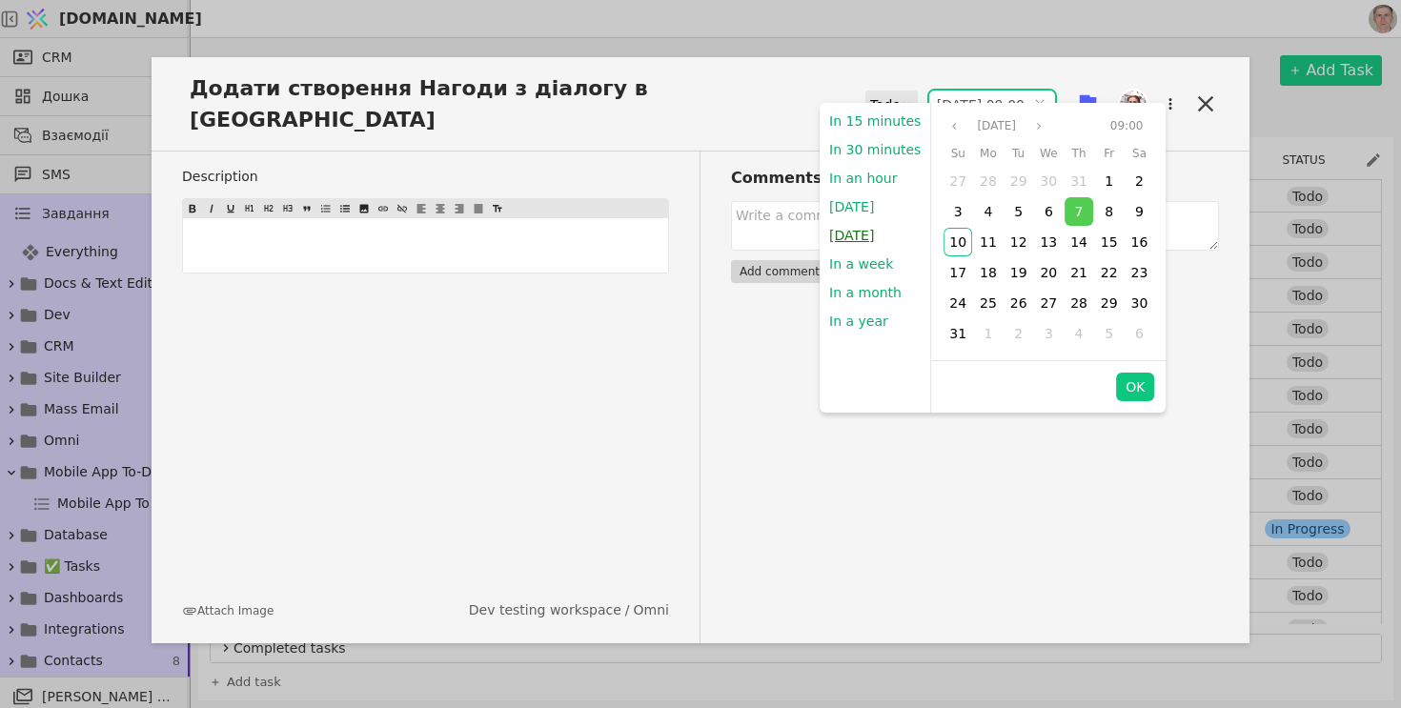
click at [866, 235] on button "[DATE]" at bounding box center [851, 235] width 64 height 29
type input "11.08.2025 09:00"
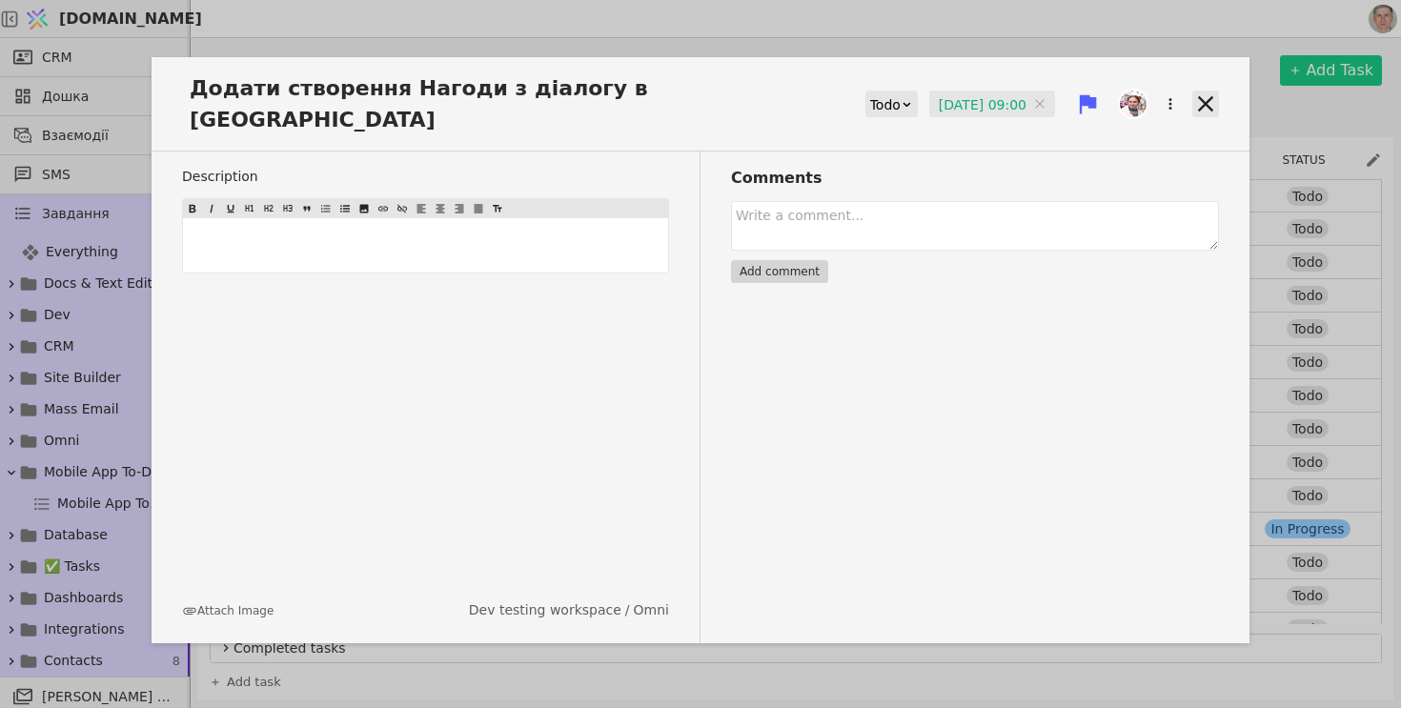
click at [1200, 96] on icon at bounding box center [1205, 103] width 15 height 15
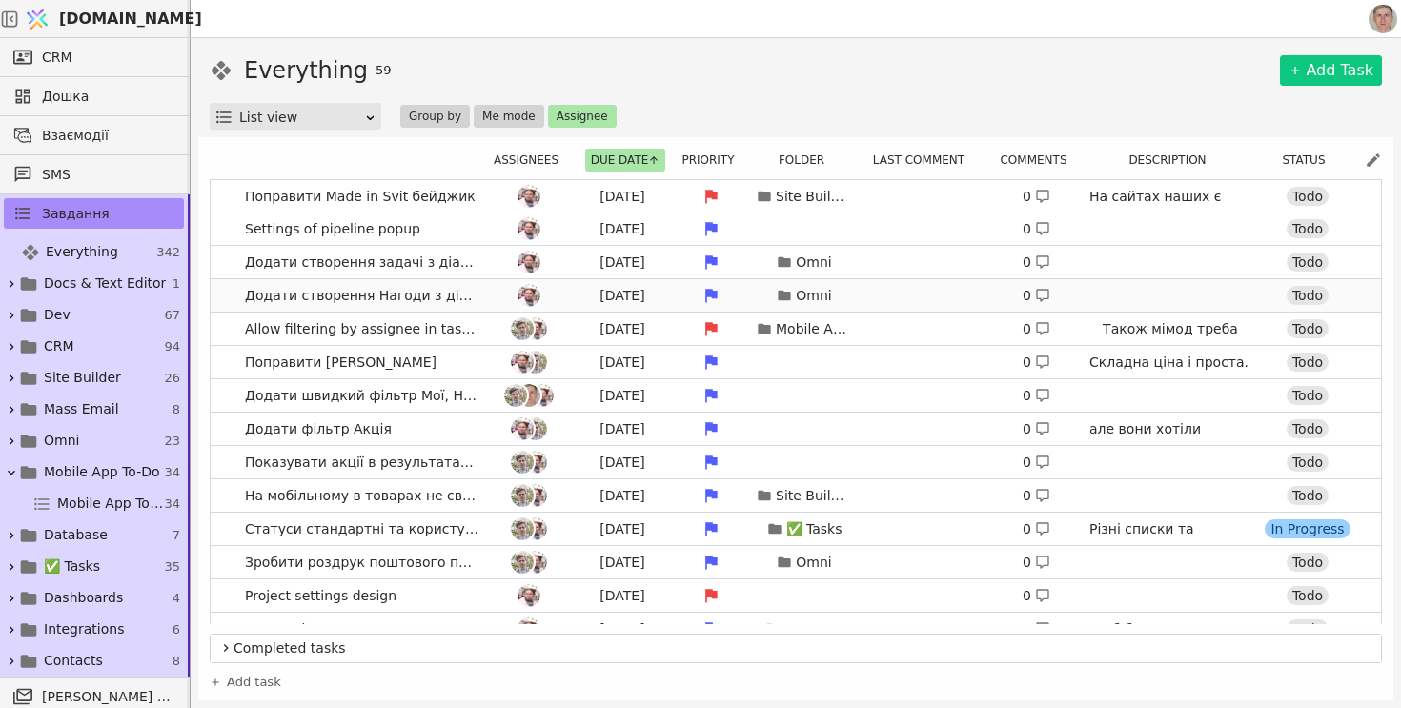
click at [223, 295] on link "Додати створення Нагоди з діалогу в Омні Tomorrow Omni 0 Todo" at bounding box center [796, 295] width 1170 height 32
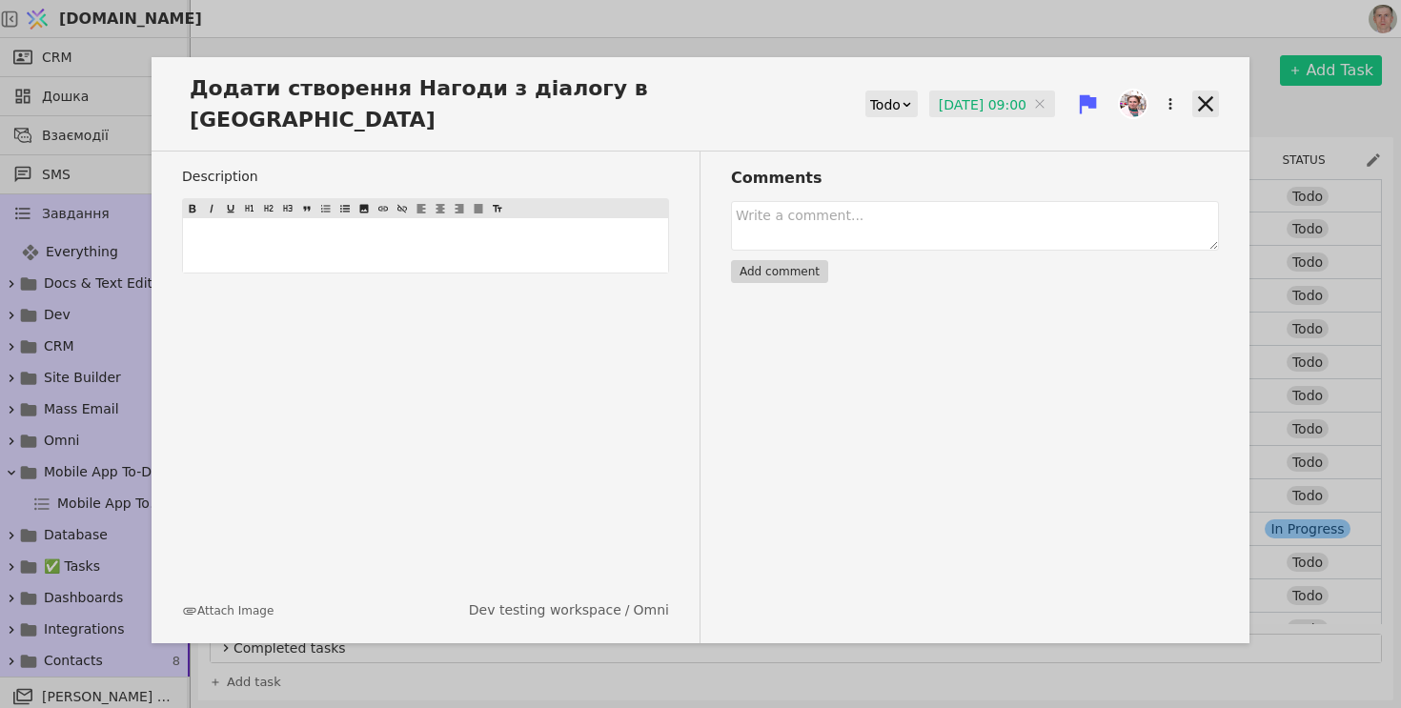
click at [1208, 96] on icon at bounding box center [1205, 103] width 15 height 15
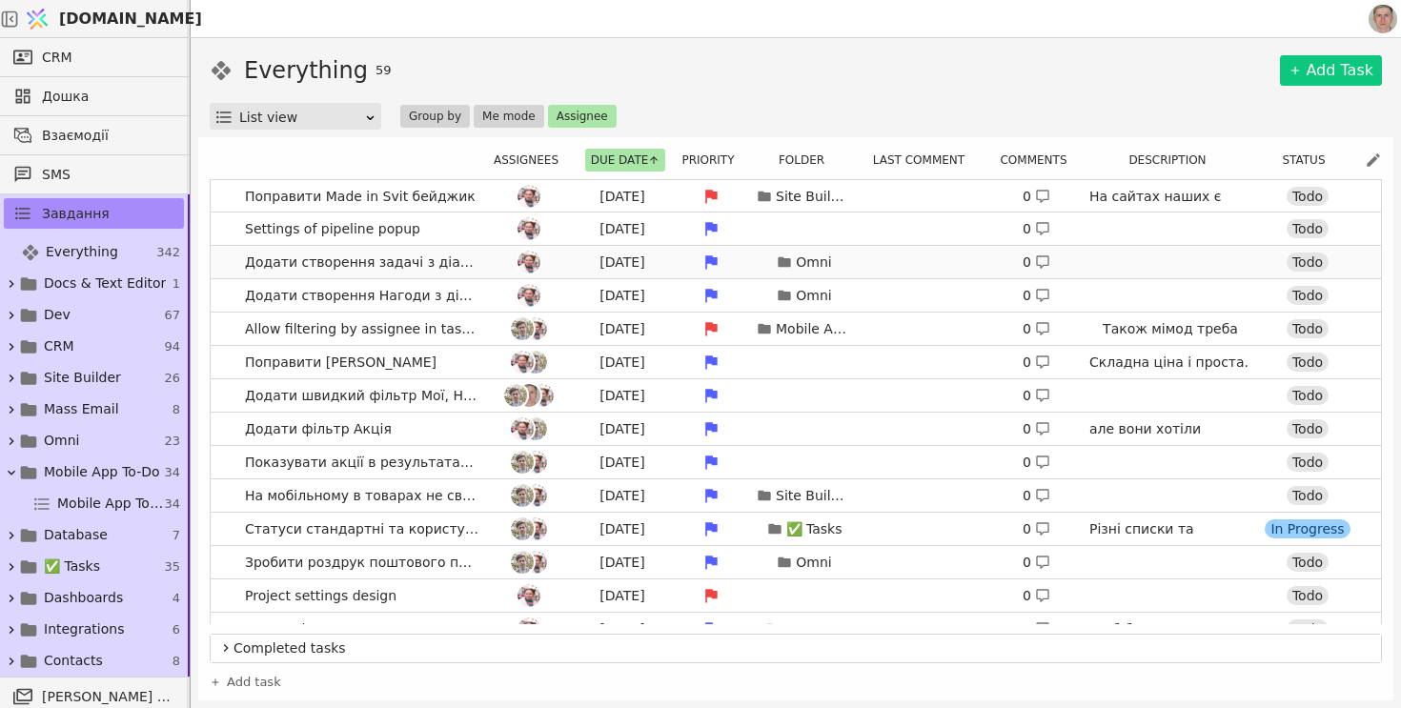
click at [227, 266] on link "Додати створення задачі з діалогу в Омні Tomorrow Omni 0 Todo" at bounding box center [796, 262] width 1170 height 32
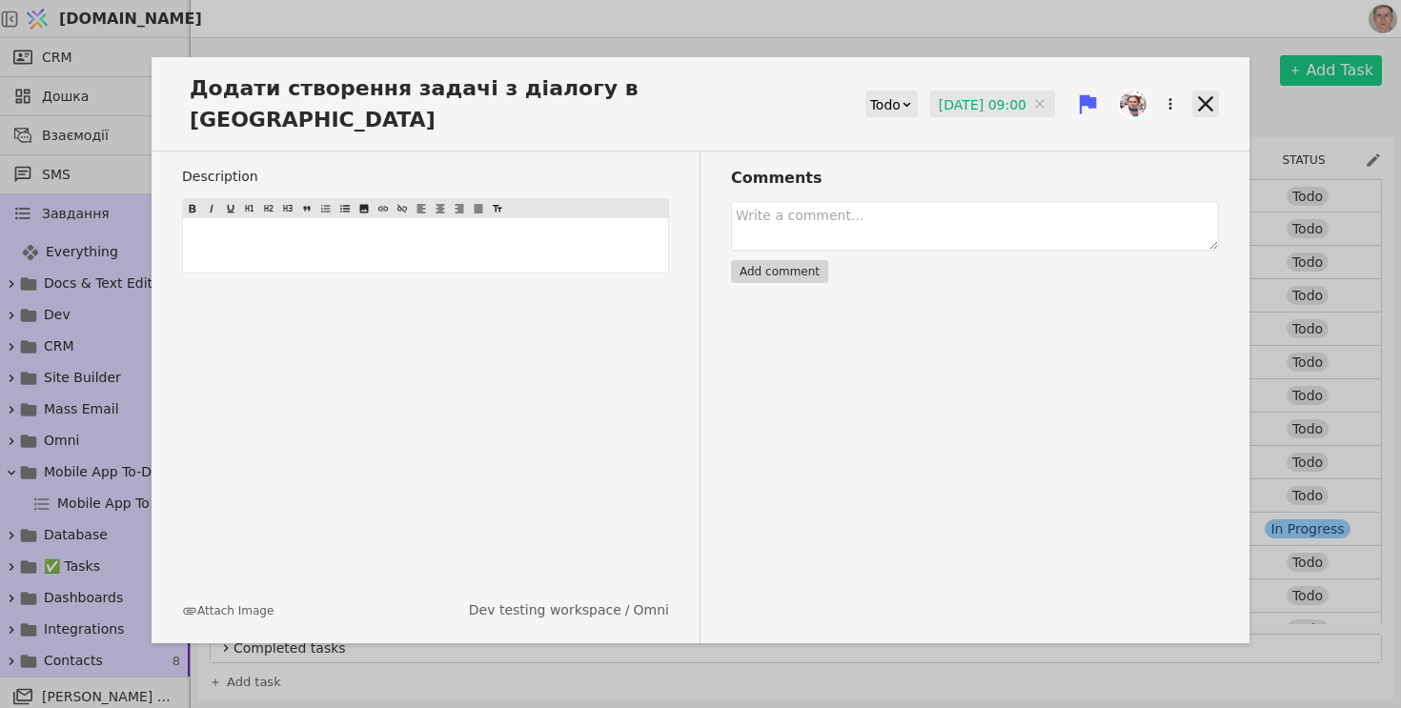
click at [1209, 96] on icon at bounding box center [1205, 103] width 15 height 15
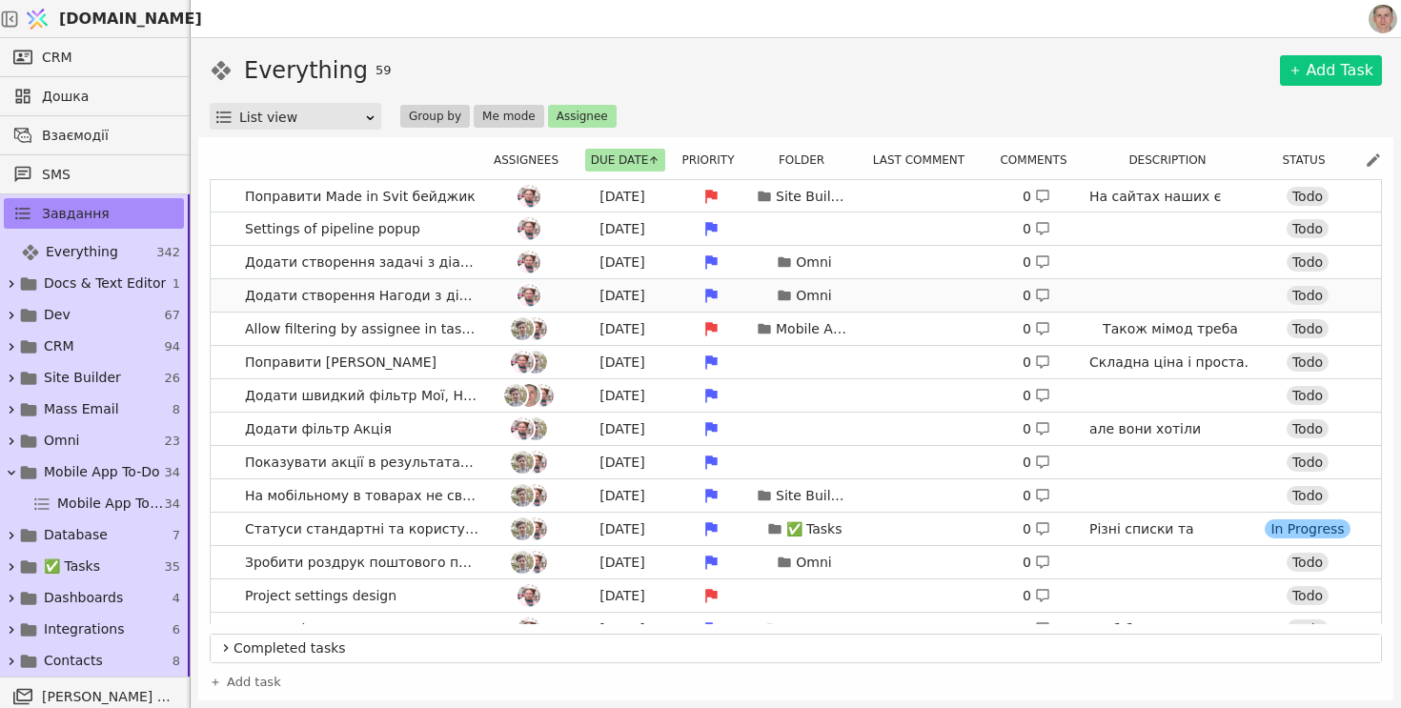
click at [218, 299] on link "Додати створення Нагоди з діалогу в Омні Tomorrow Omni 0 Todo" at bounding box center [796, 295] width 1170 height 32
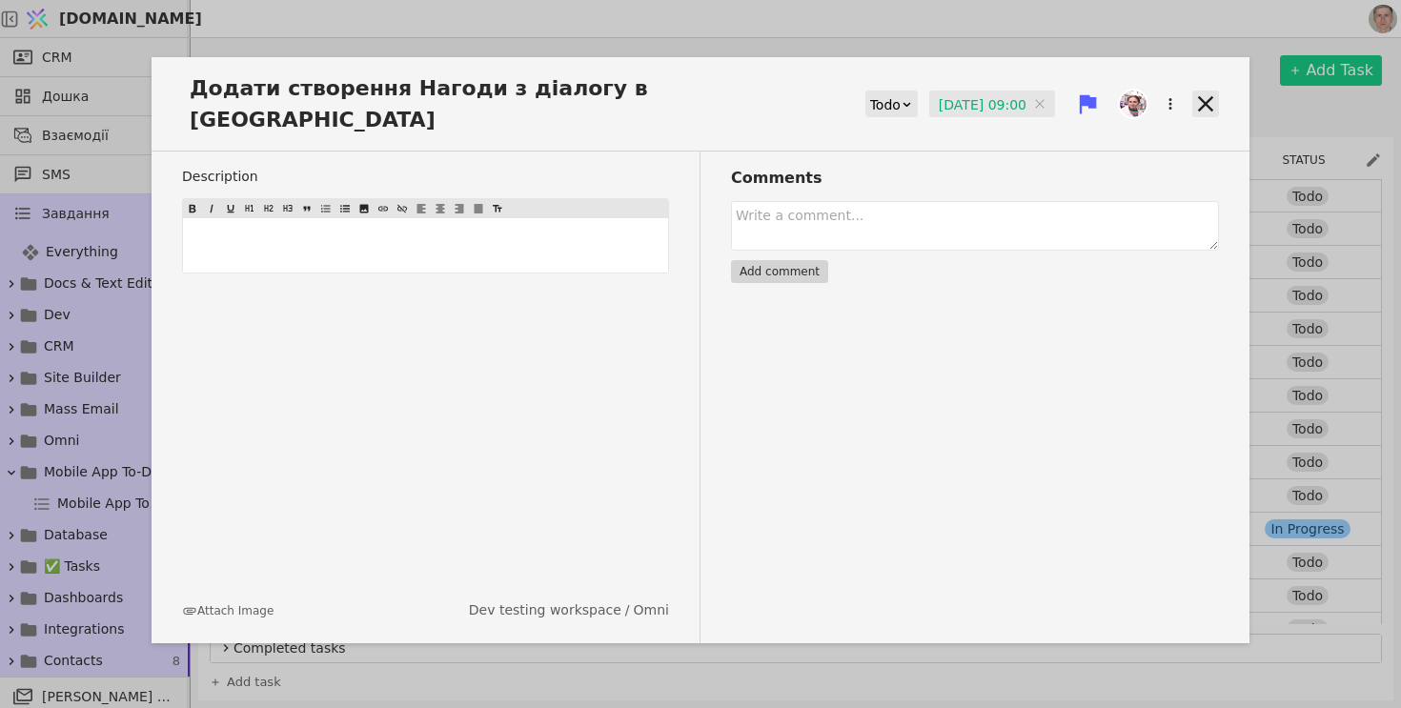
click at [1203, 96] on icon at bounding box center [1205, 103] width 15 height 15
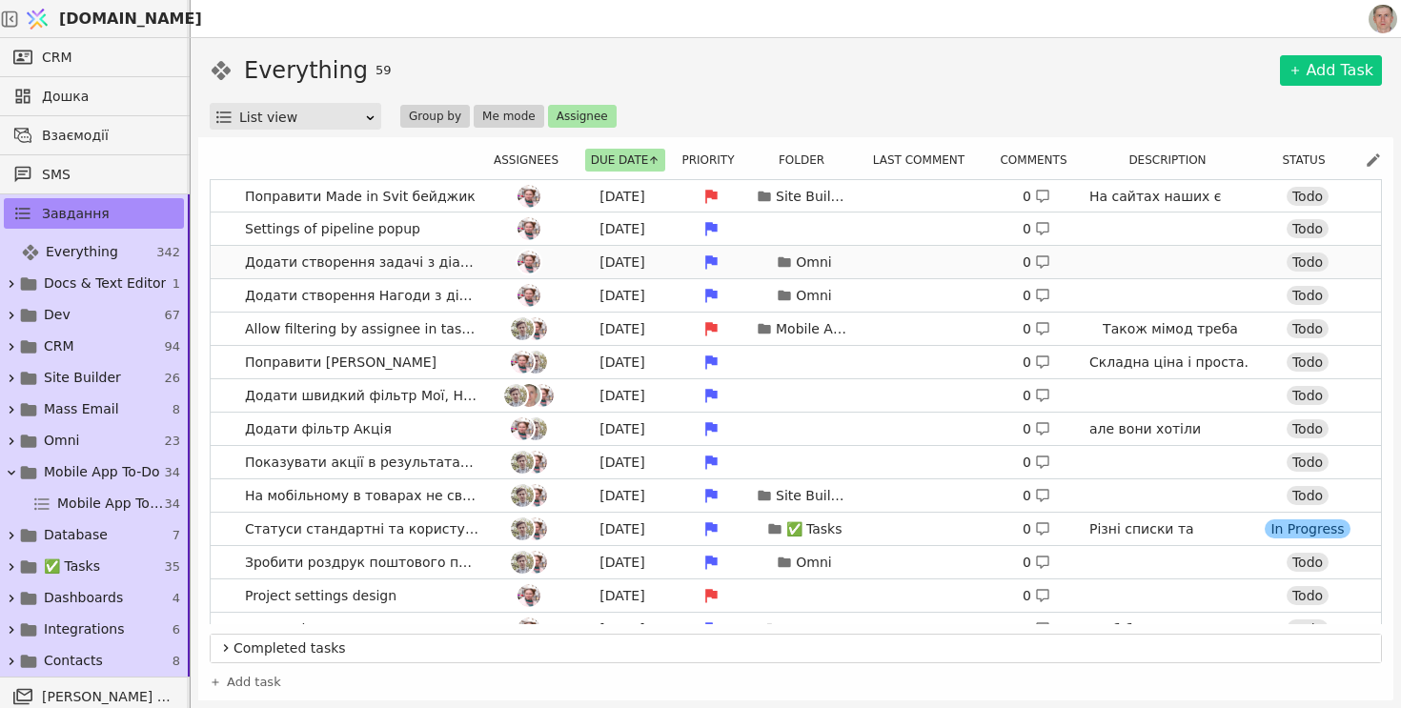
click at [231, 264] on link "Додати створення задачі з діалогу в Омні Tomorrow Omni 0 Todo" at bounding box center [796, 262] width 1170 height 32
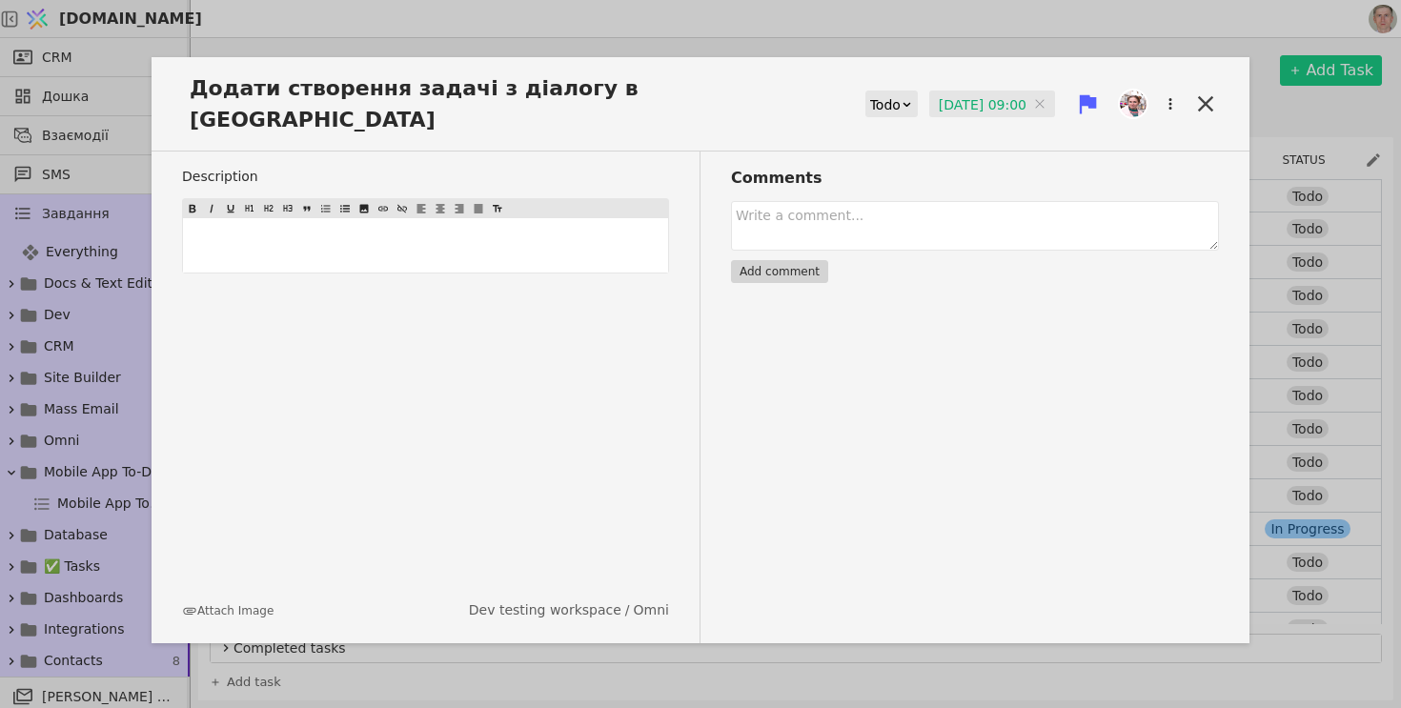
click at [392, 88] on span "Додати створення задачі з діалогу в Омні" at bounding box center [502, 103] width 640 height 63
click at [1165, 201] on textarea at bounding box center [975, 226] width 488 height 50
click at [1199, 117] on div "Додати створення Задачі з діалогу в Омні Todo 11.08.2025 09:00 11.08.2025 09:00" at bounding box center [700, 111] width 1098 height 79
click at [1202, 95] on icon at bounding box center [1205, 104] width 27 height 27
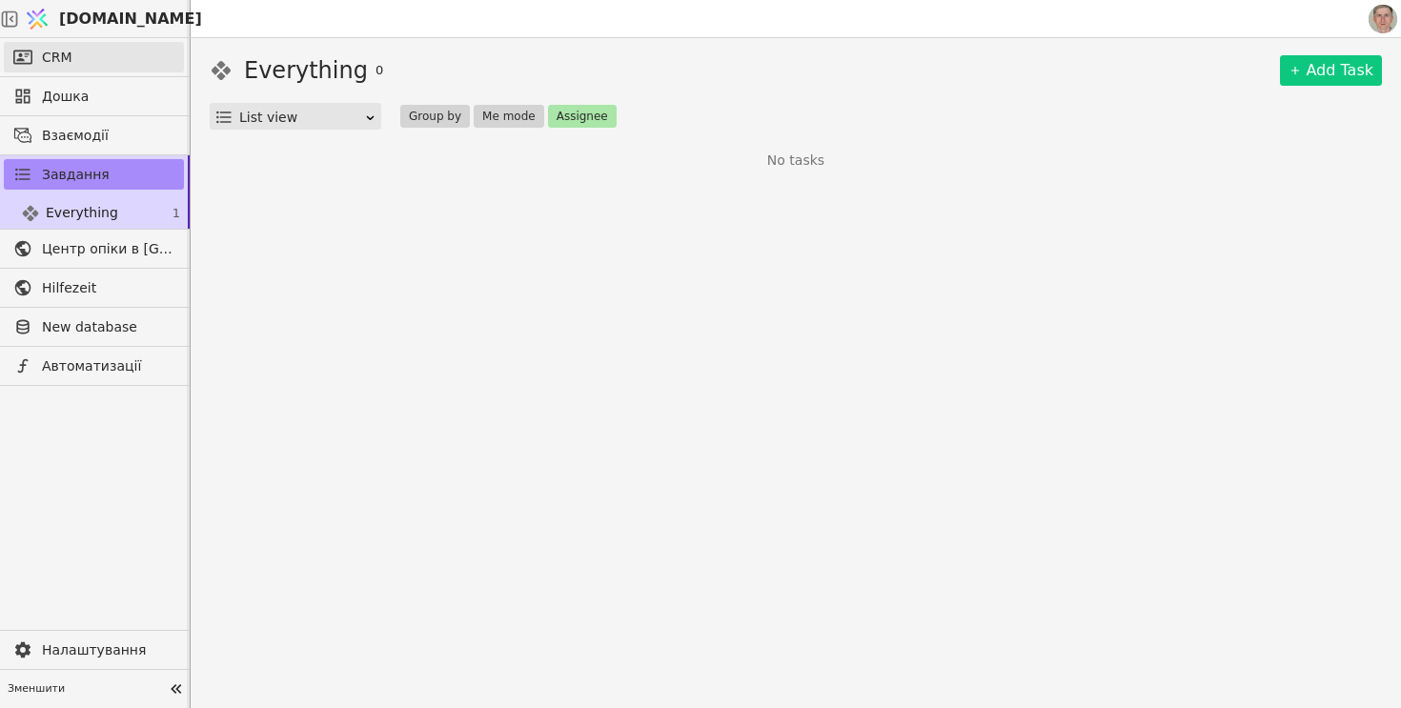
click at [89, 61] on link "CRM" at bounding box center [94, 57] width 180 height 30
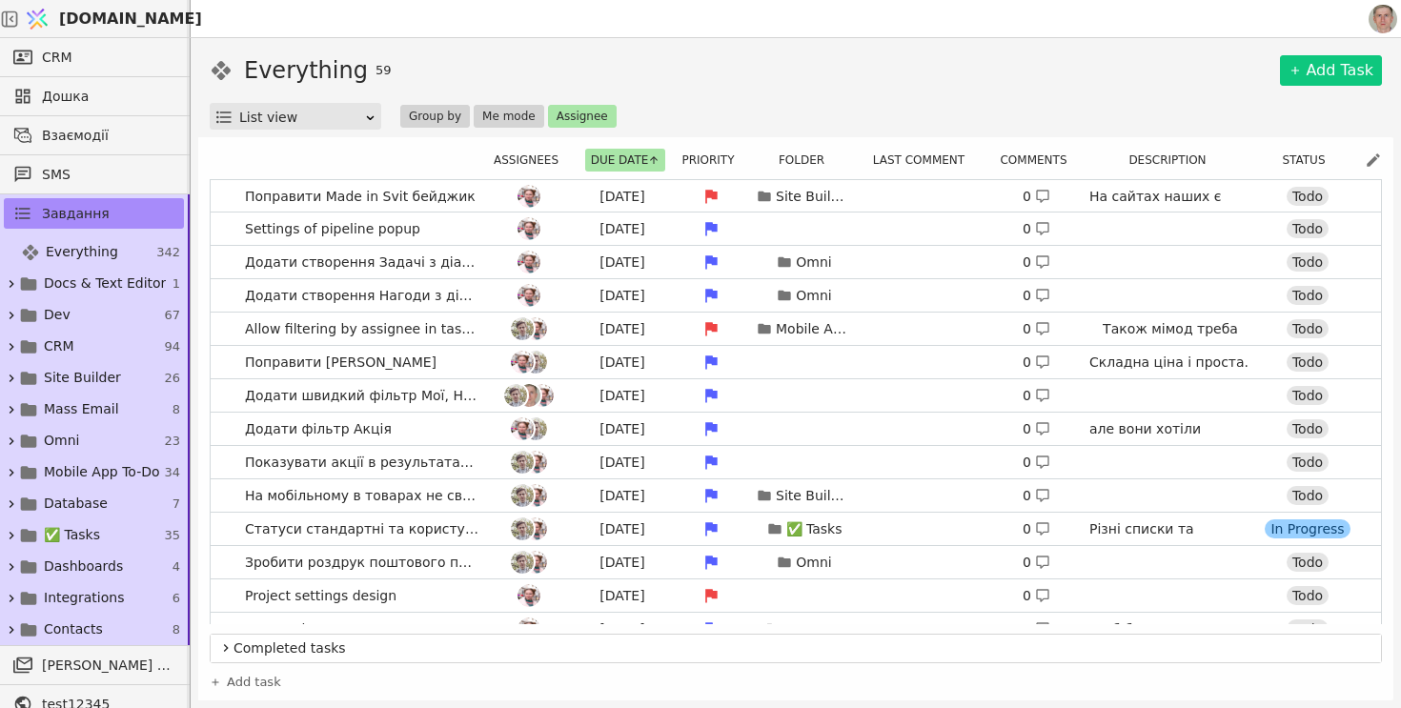
click at [112, 17] on span "[DOMAIN_NAME]" at bounding box center [130, 19] width 143 height 23
click at [590, 111] on button "Assignee" at bounding box center [582, 116] width 69 height 23
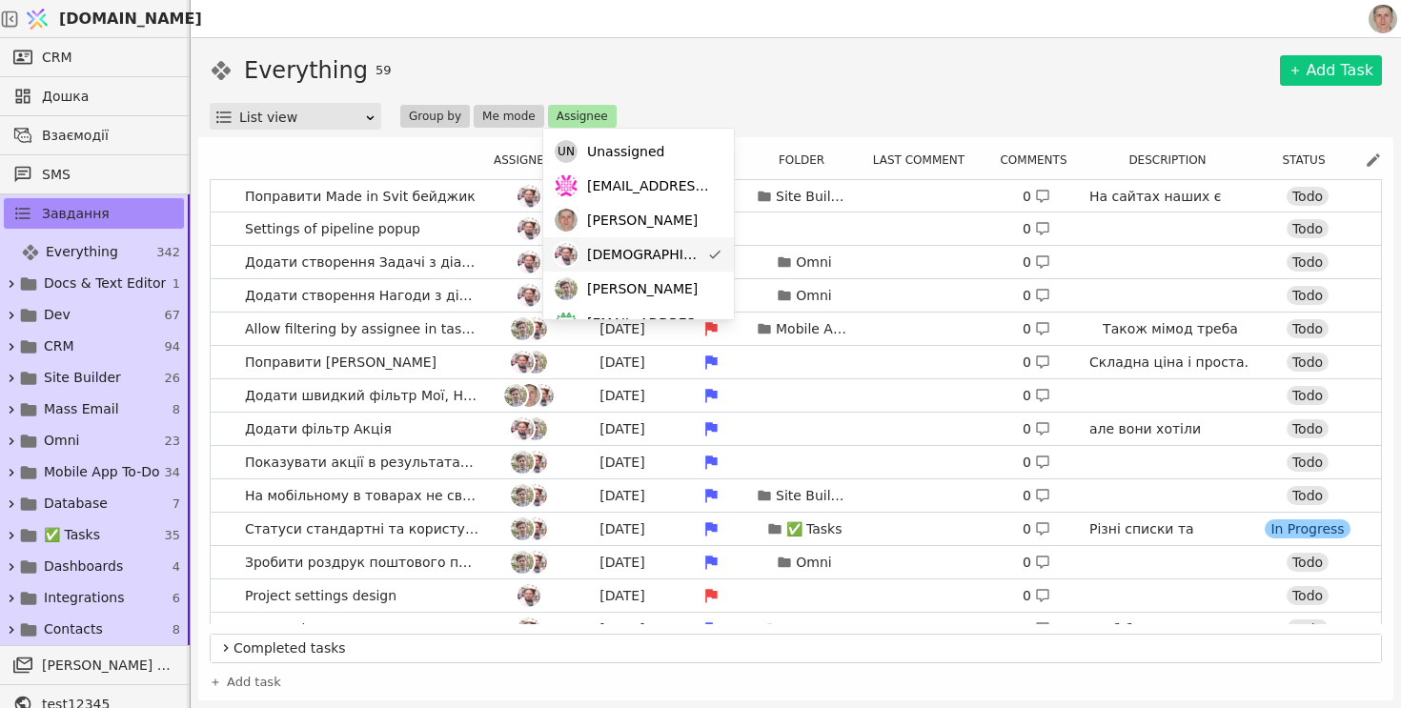
click at [672, 256] on div "[DEMOGRAPHIC_DATA]" at bounding box center [638, 254] width 191 height 34
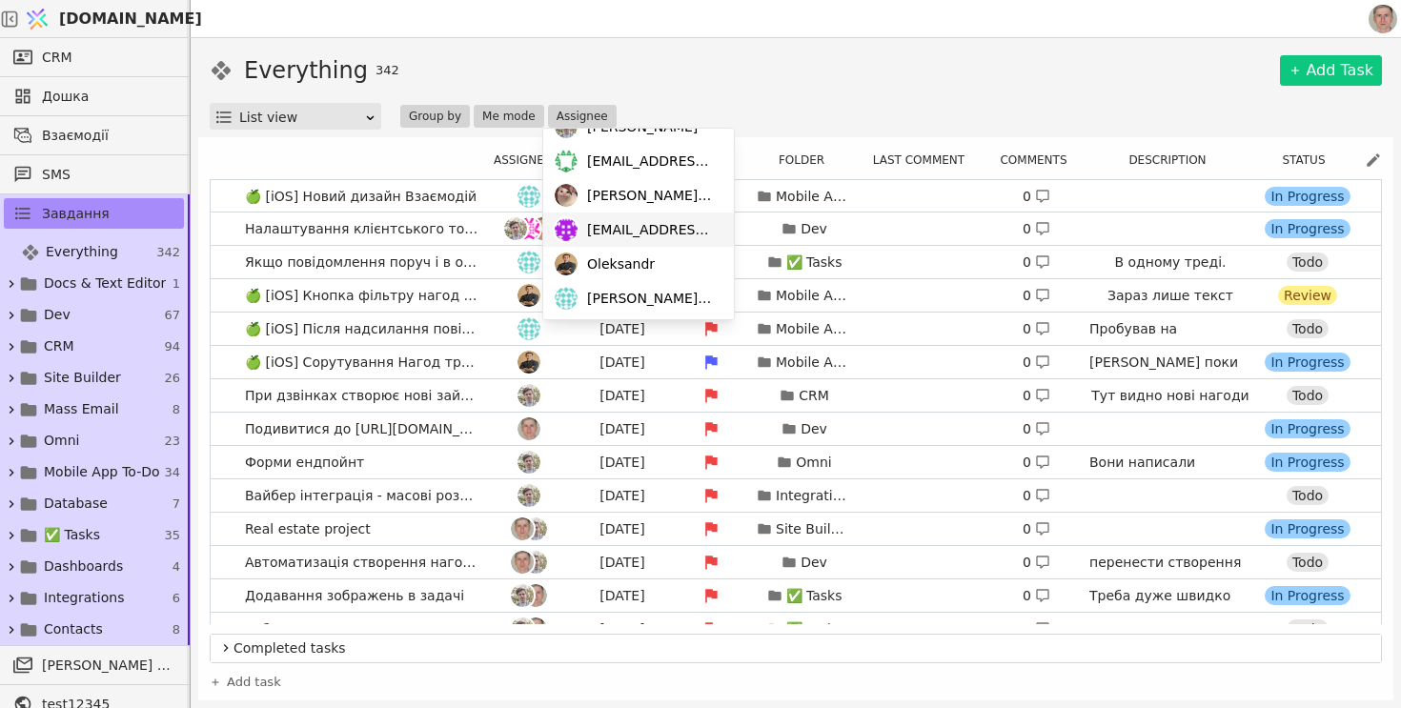
scroll to position [164, 0]
click at [635, 294] on span "[PERSON_NAME][EMAIL_ADDRESS][DOMAIN_NAME]" at bounding box center [651, 297] width 128 height 20
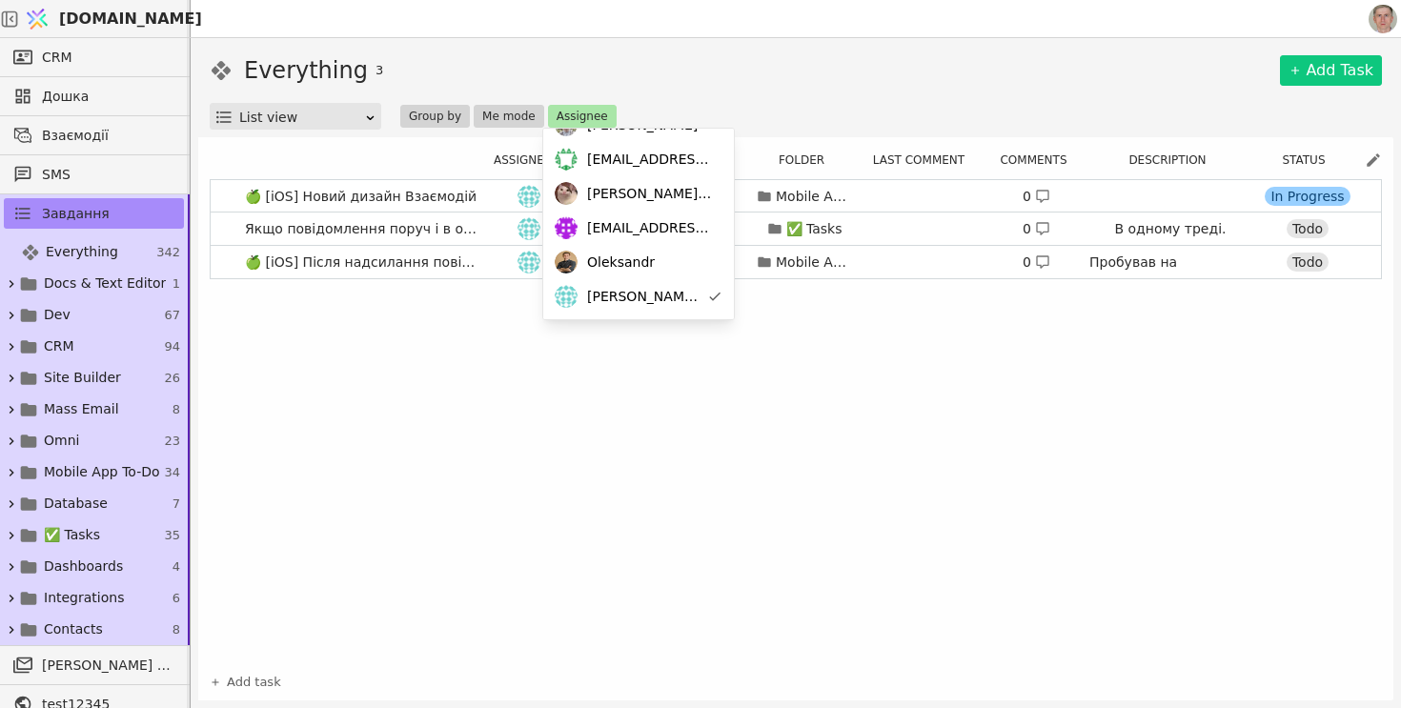
click at [748, 68] on div "Everything 3 Add Task" at bounding box center [796, 70] width 1172 height 34
